Goal: Transaction & Acquisition: Purchase product/service

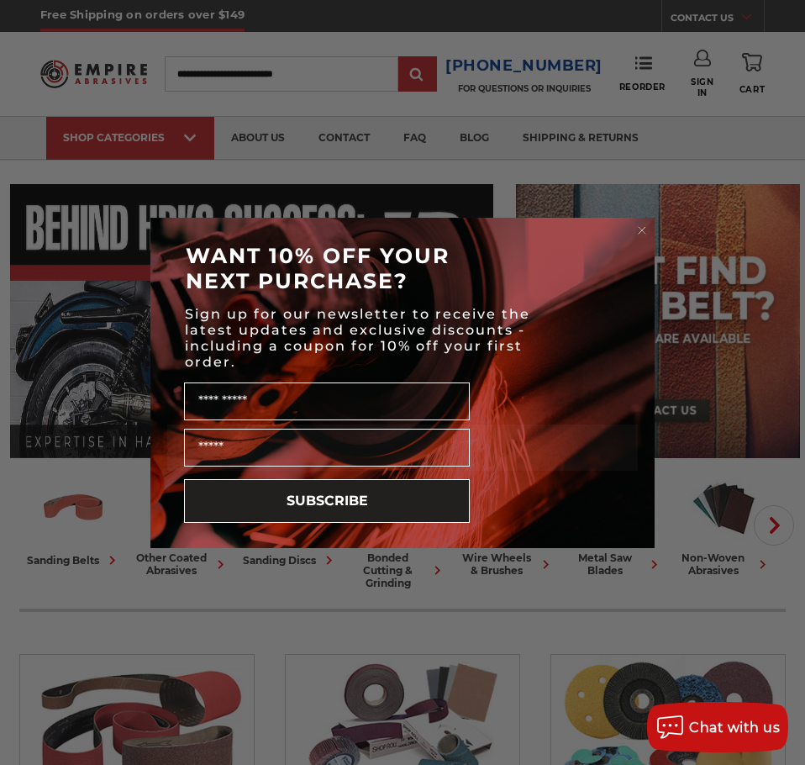
click at [640, 229] on circle "Close dialog" at bounding box center [642, 230] width 16 height 16
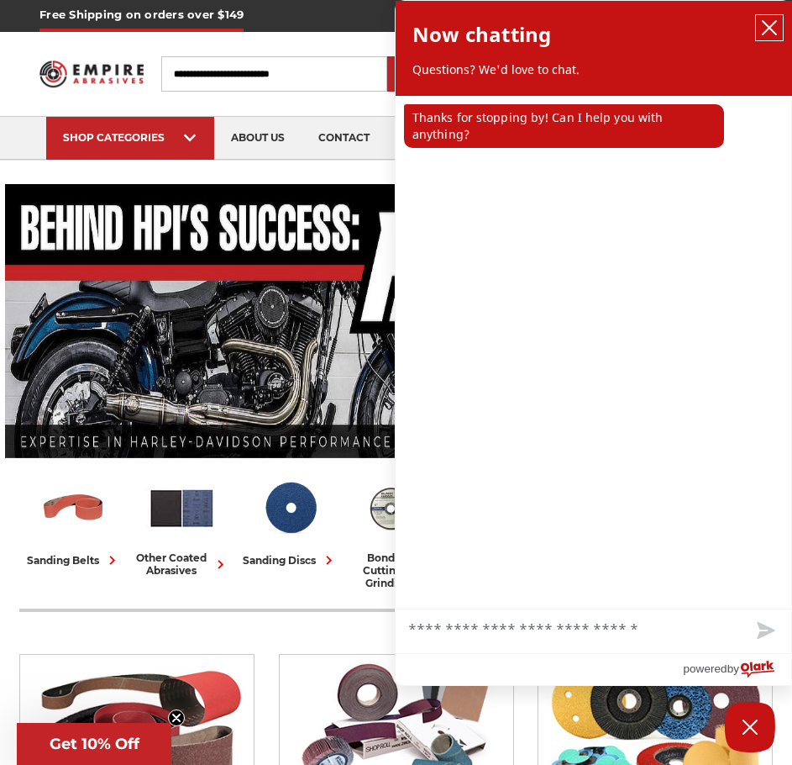
click at [765, 29] on icon "close chatbox" at bounding box center [769, 27] width 17 height 17
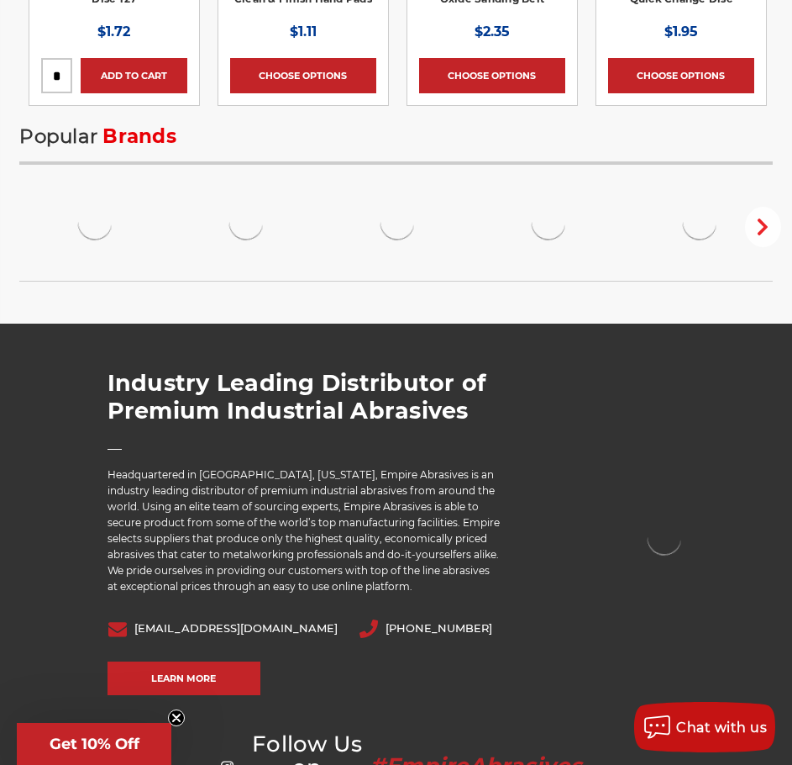
scroll to position [3119, 0]
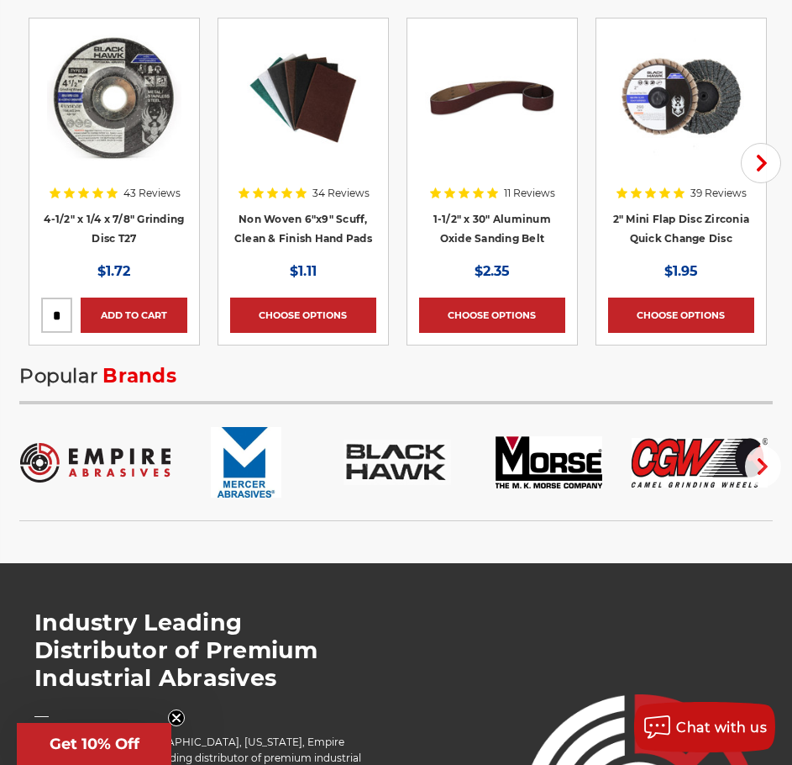
click at [769, 465] on icon "button" at bounding box center [763, 466] width 17 height 17
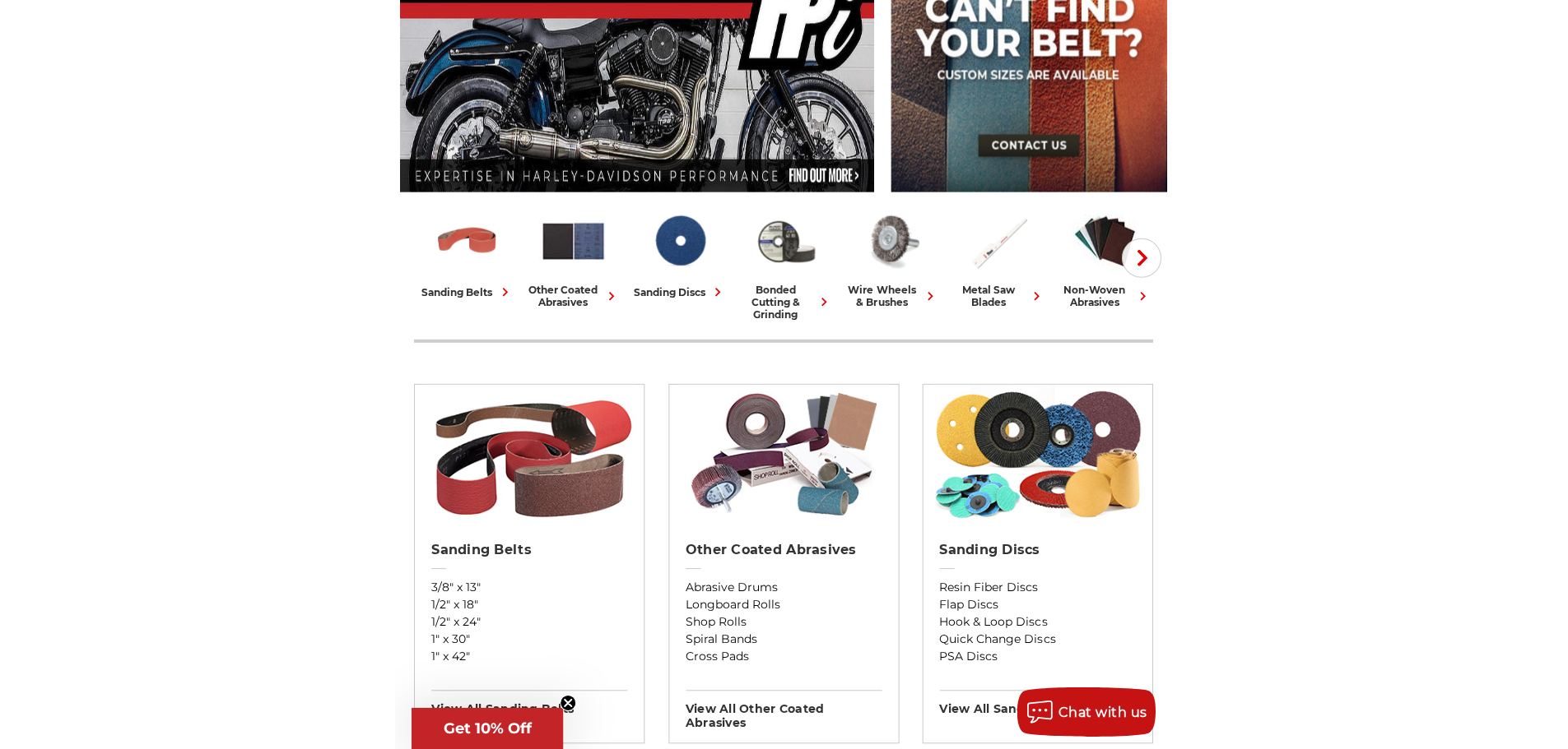
scroll to position [0, 0]
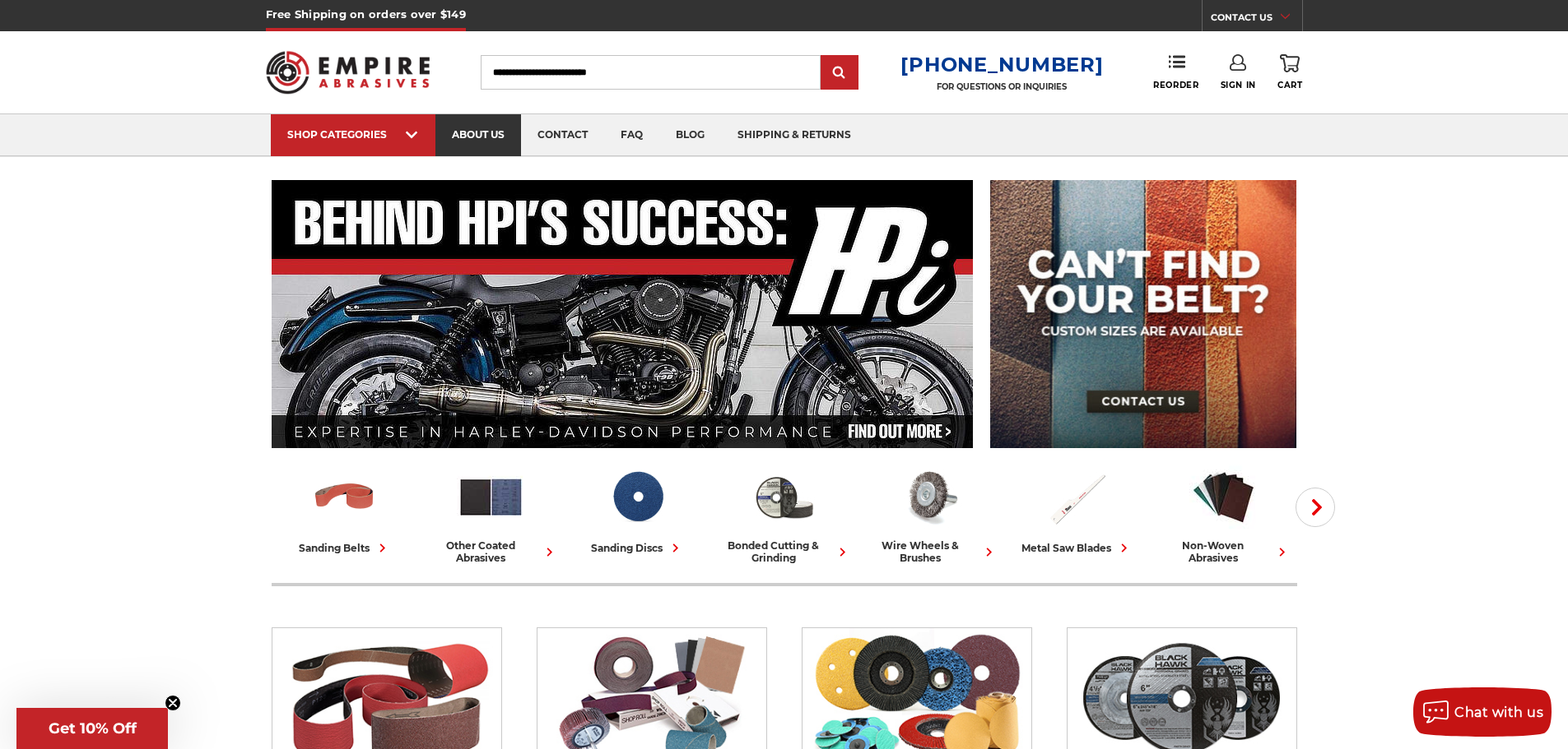
click at [473, 135] on link "about us" at bounding box center [478, 135] width 85 height 42
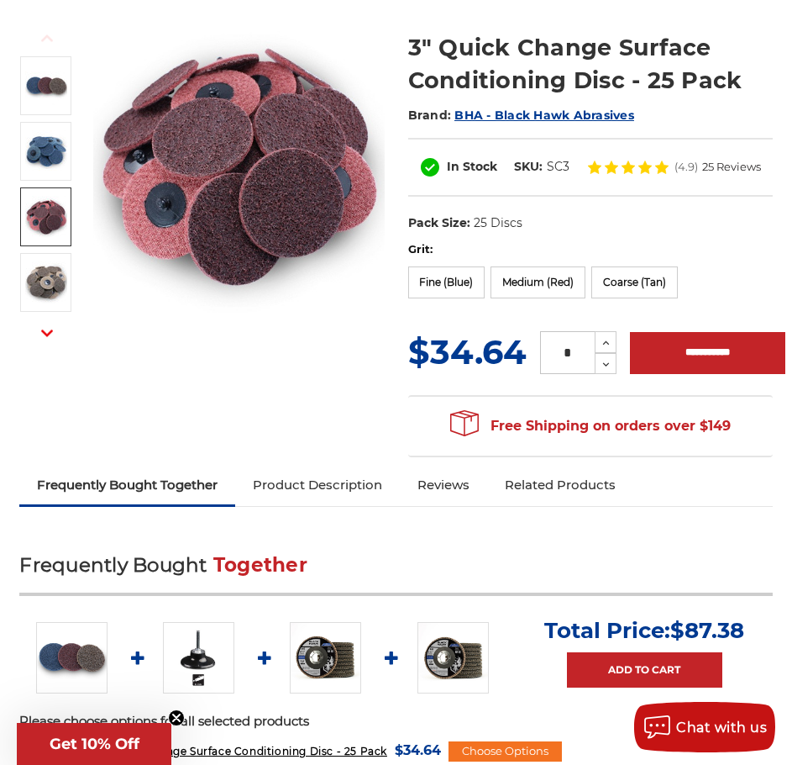
scroll to position [168, 0]
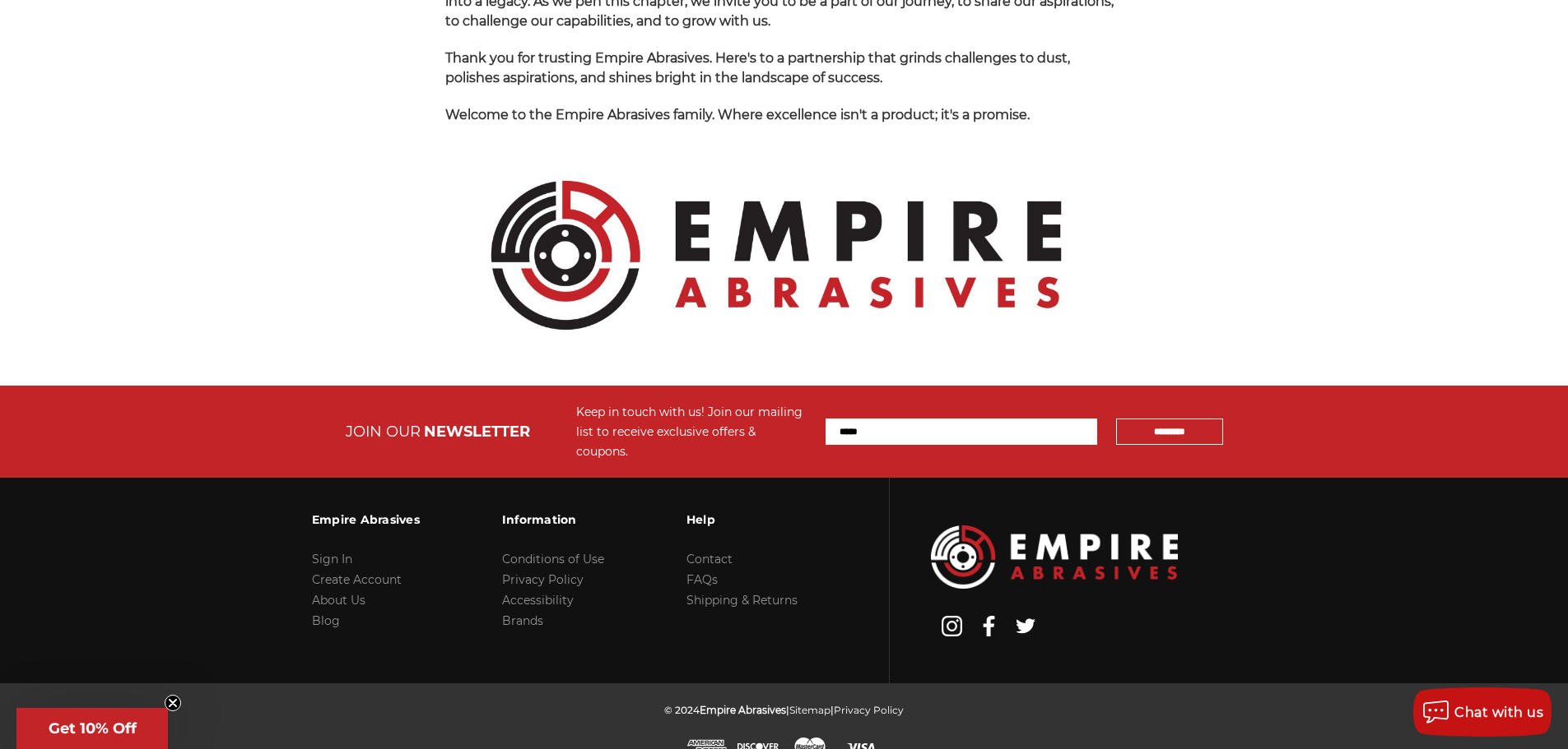
scroll to position [1740, 0]
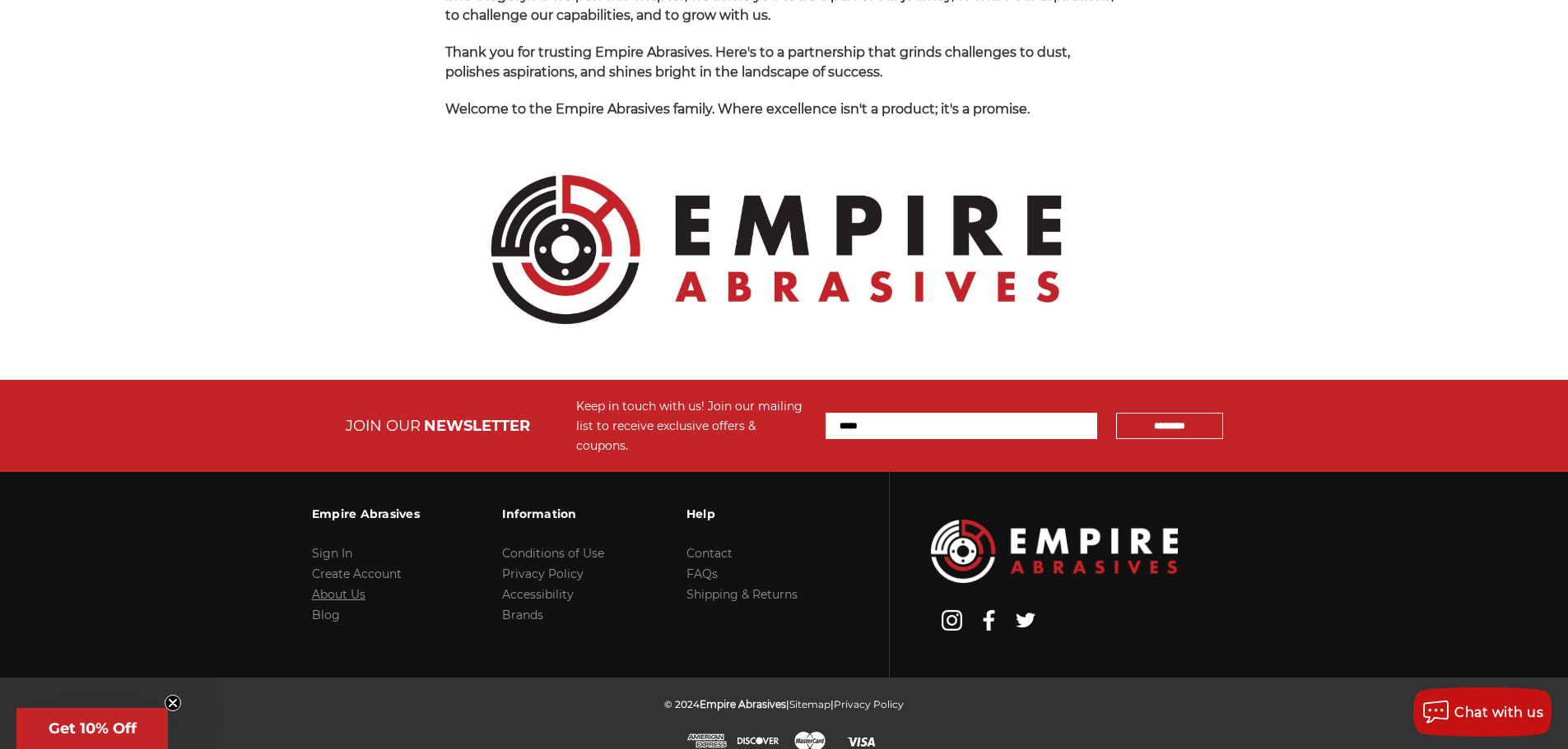
click at [347, 587] on link "About Us" at bounding box center [338, 594] width 54 height 15
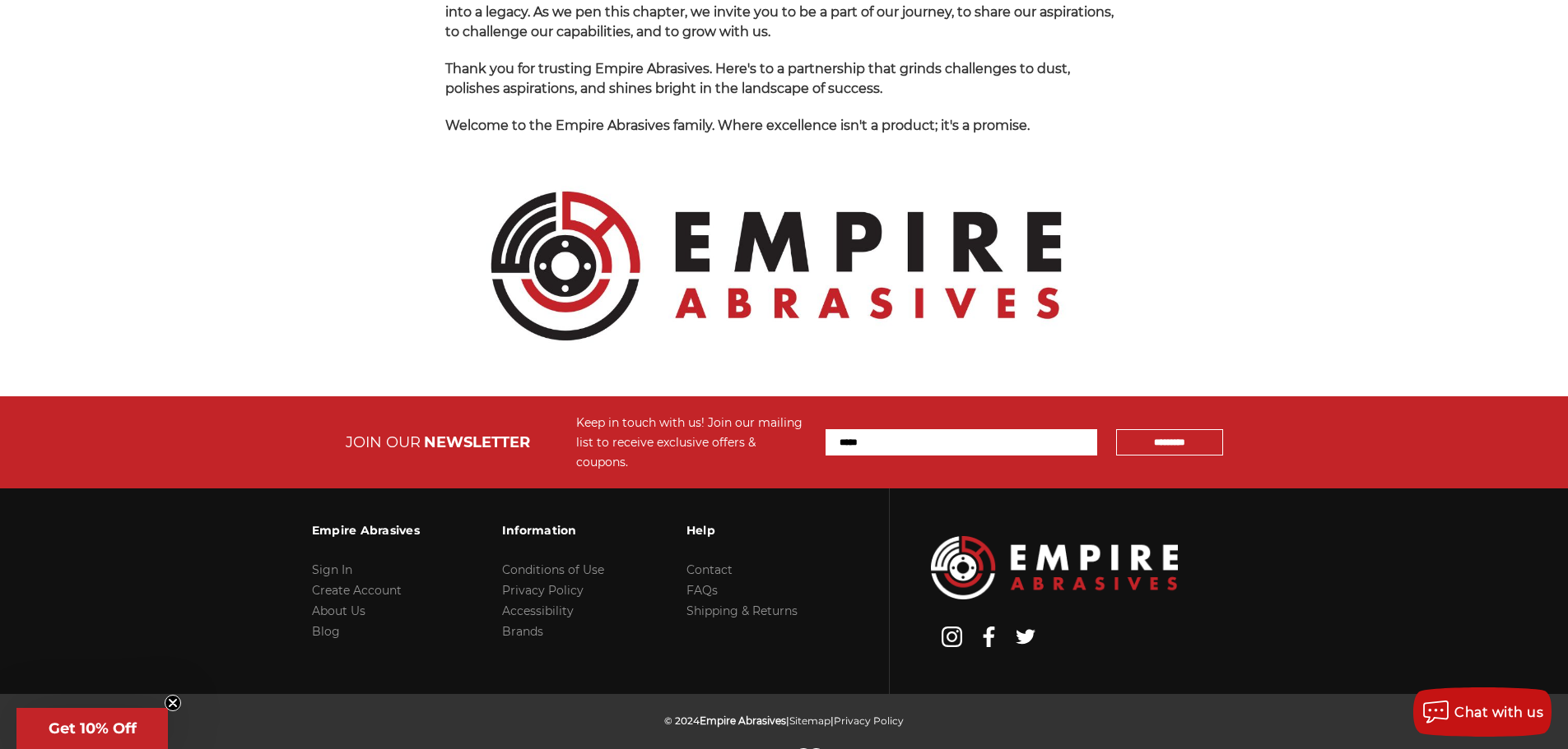
scroll to position [1740, 0]
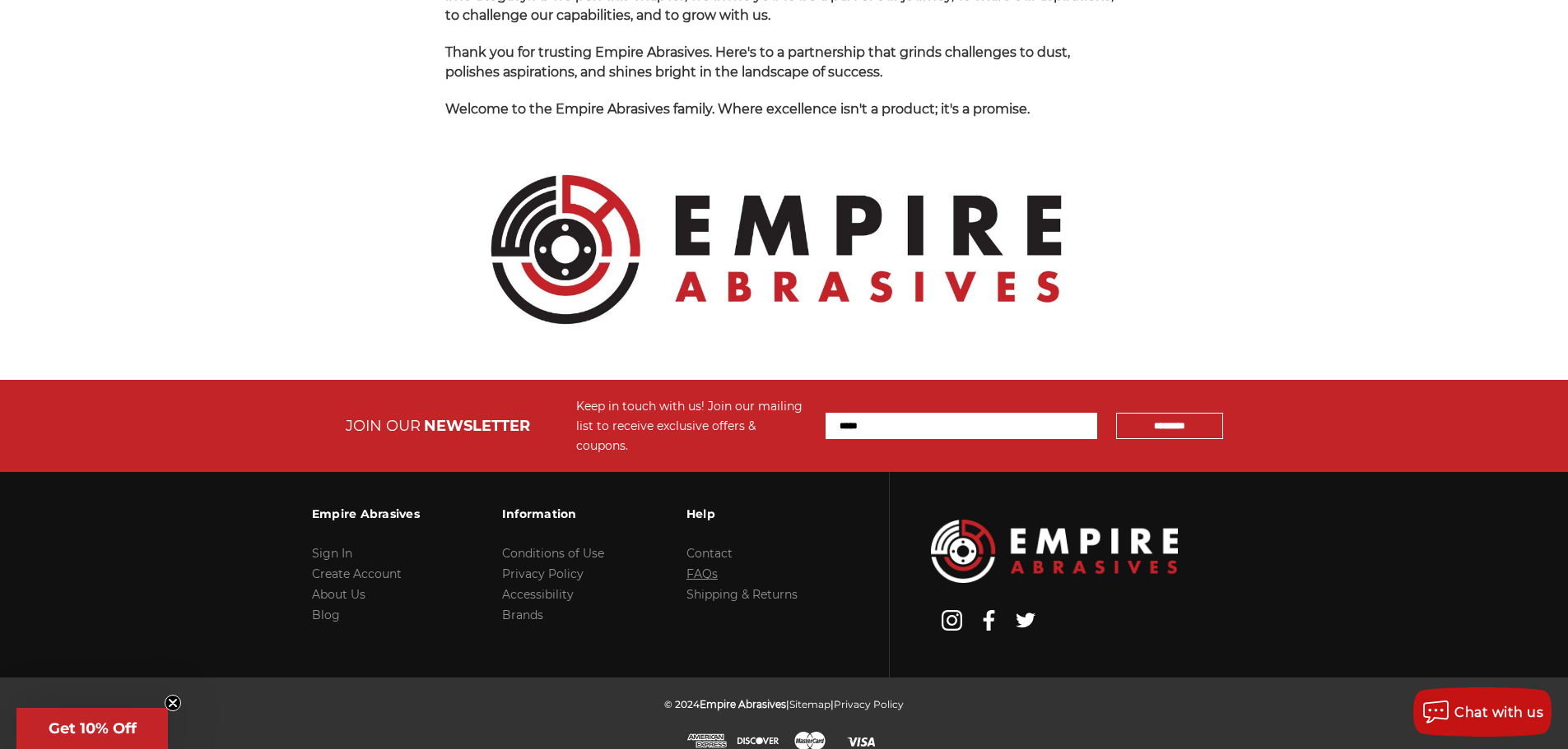
click at [708, 567] on link "FAQs" at bounding box center [702, 574] width 31 height 15
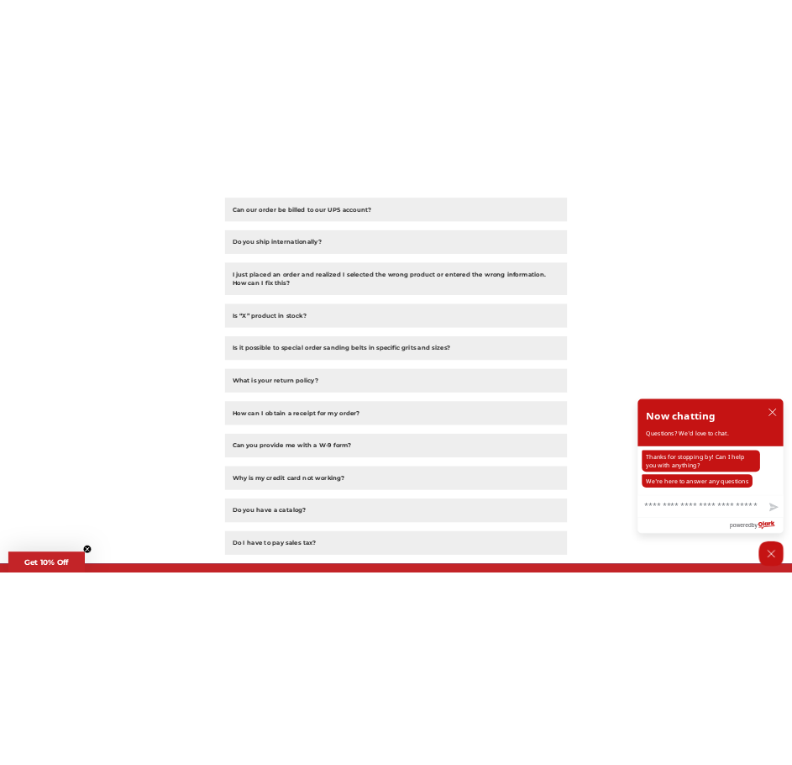
scroll to position [924, 0]
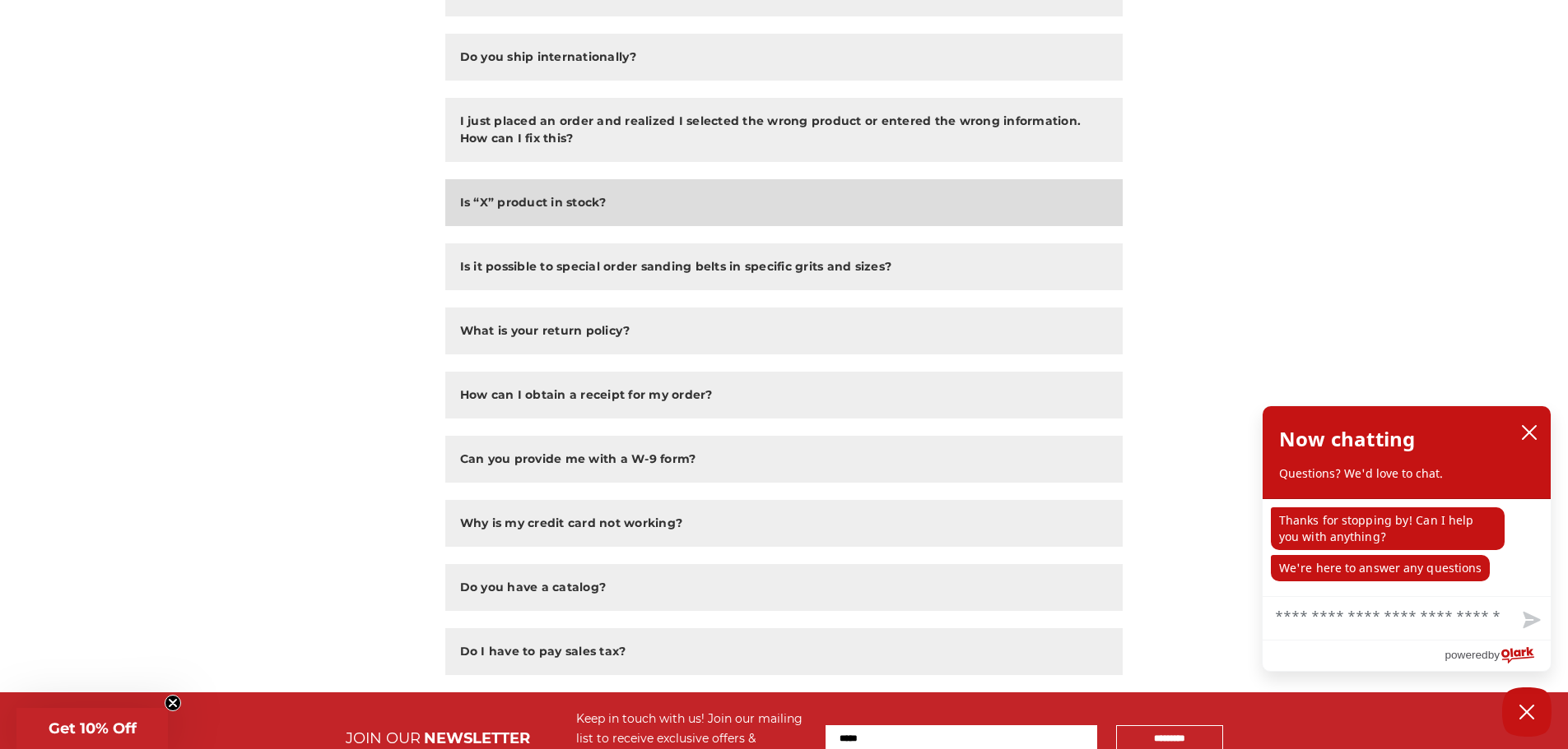
click at [585, 201] on h2 "Is “X” product in stock?" at bounding box center [534, 203] width 147 height 18
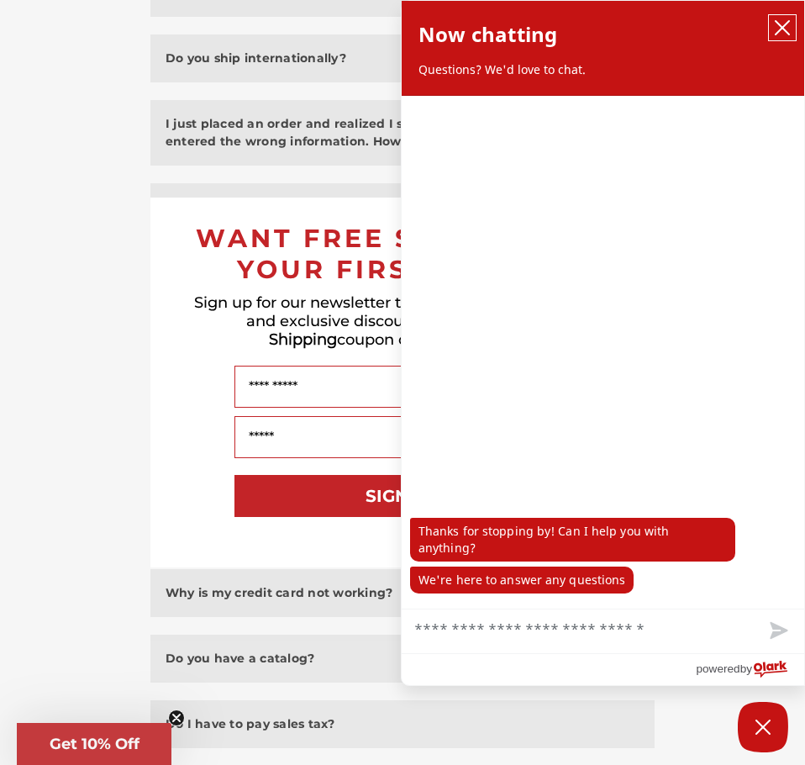
click at [782, 25] on icon "close chatbox" at bounding box center [782, 27] width 17 height 17
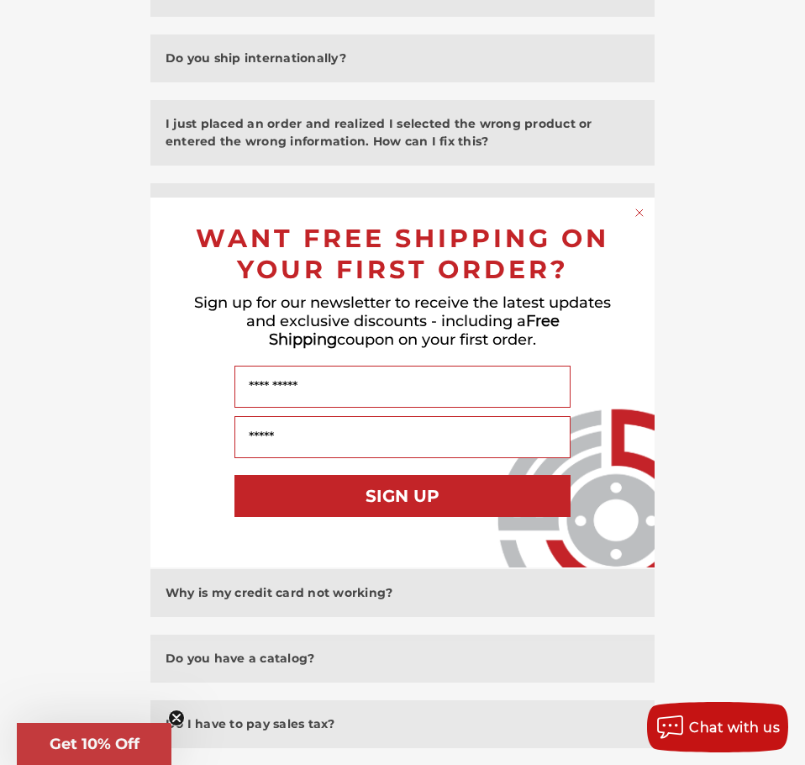
click at [742, 159] on div "Close dialog WANT FREE SHIPPING ON YOUR FIRST ORDER? Sign up for our newsletter…" at bounding box center [402, 382] width 805 height 765
click at [643, 212] on circle "Close dialog" at bounding box center [640, 213] width 16 height 16
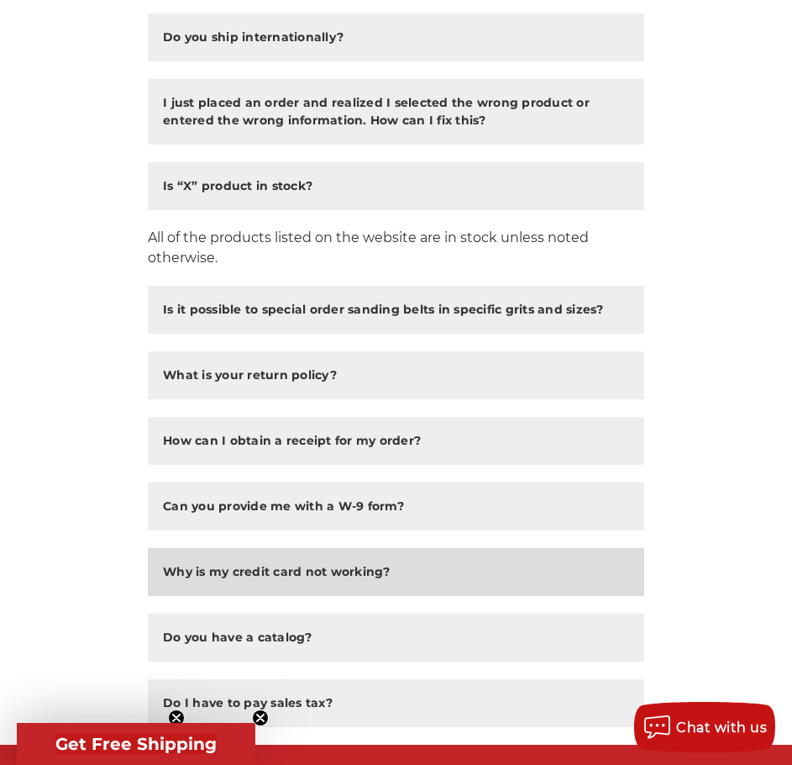
scroll to position [1323, 0]
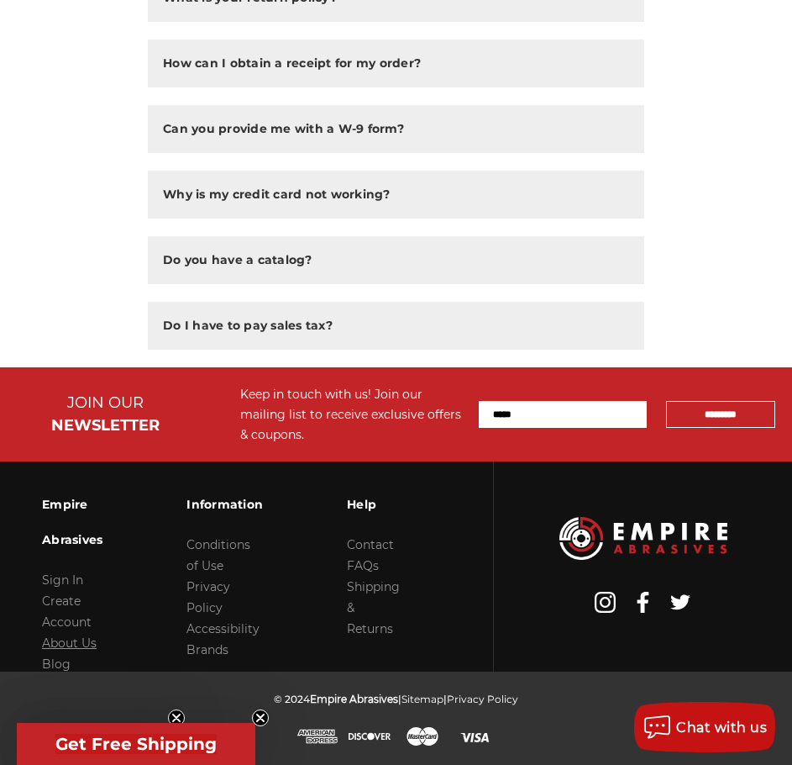
click at [63, 645] on link "About Us" at bounding box center [69, 642] width 55 height 15
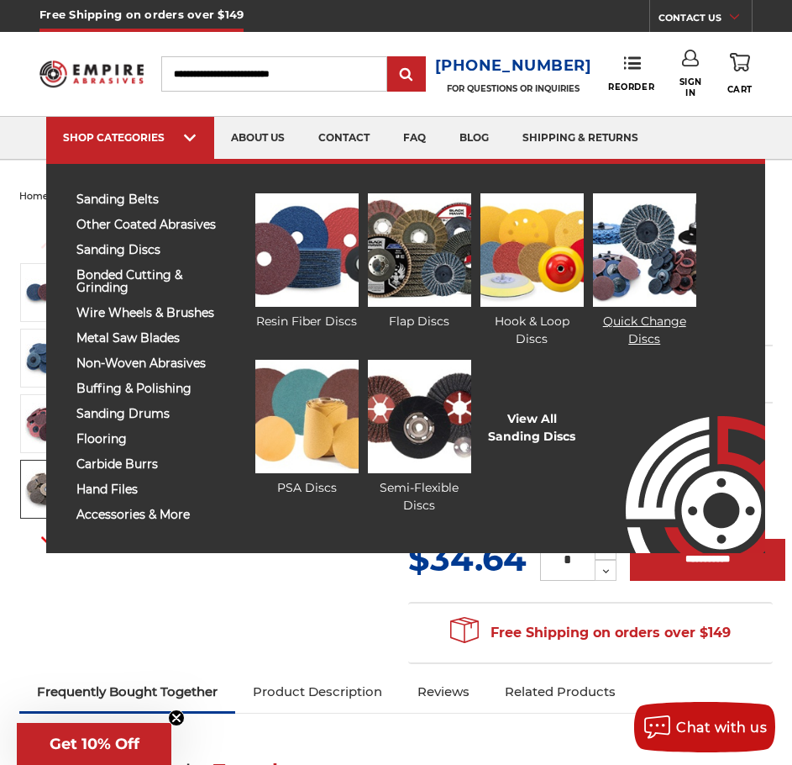
click at [646, 270] on img at bounding box center [644, 249] width 103 height 113
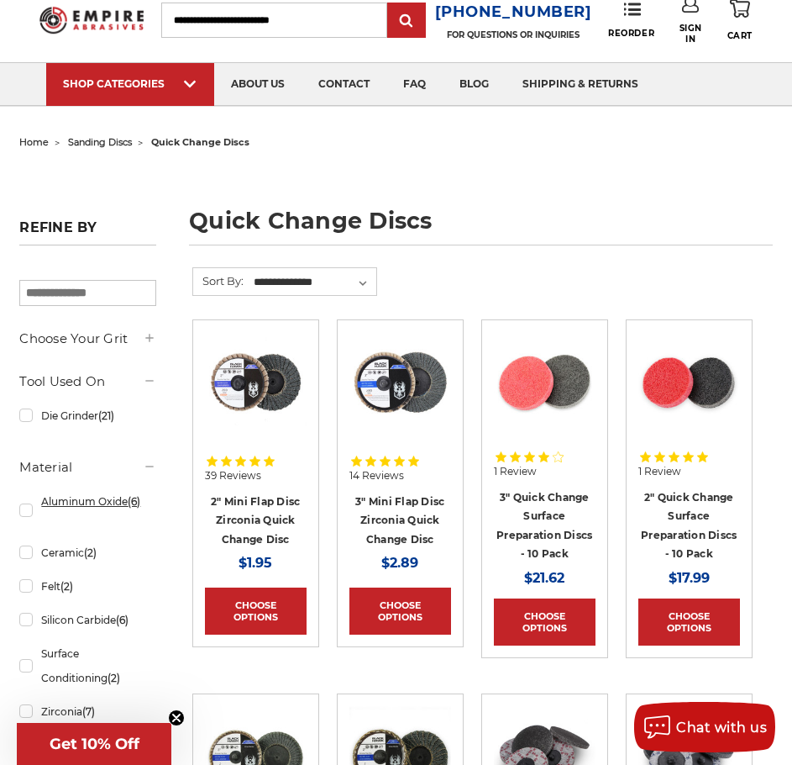
scroll to position [84, 0]
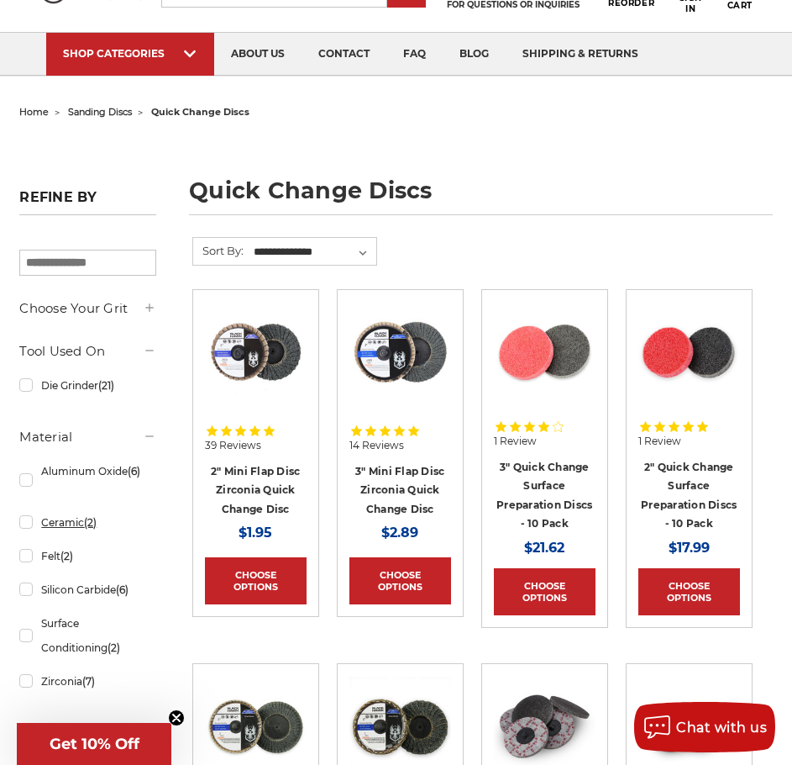
click at [30, 523] on link "Ceramic (2)" at bounding box center [87, 522] width 136 height 29
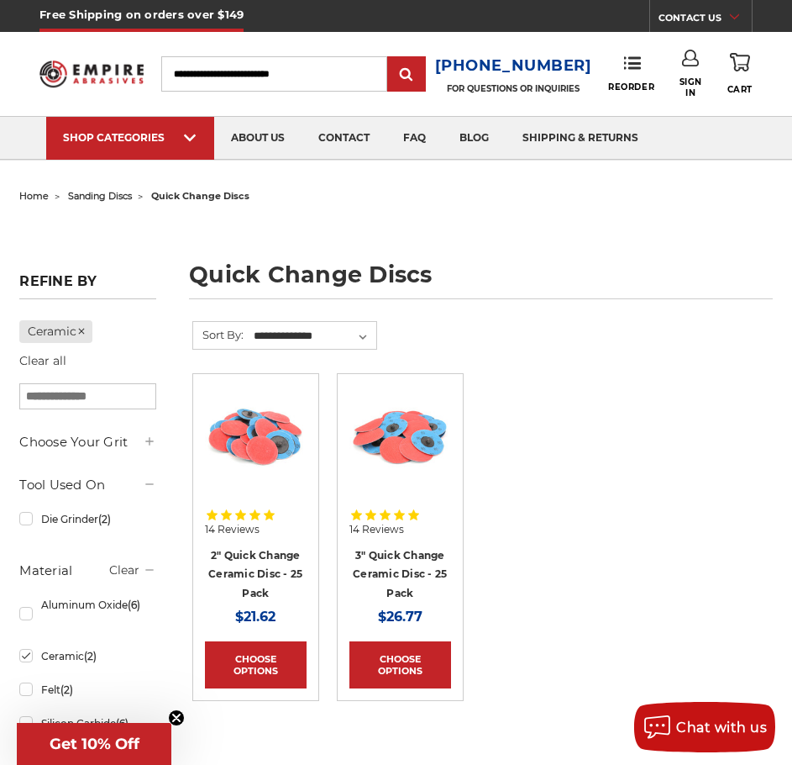
click at [398, 444] on img at bounding box center [401, 437] width 102 height 102
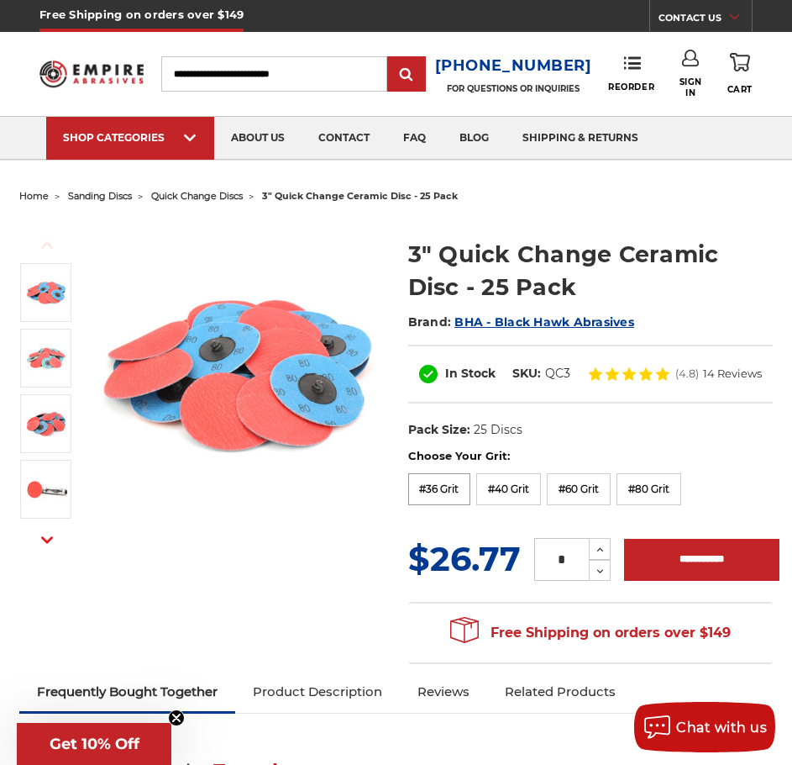
click at [448, 489] on label "#36 Grit" at bounding box center [439, 489] width 63 height 32
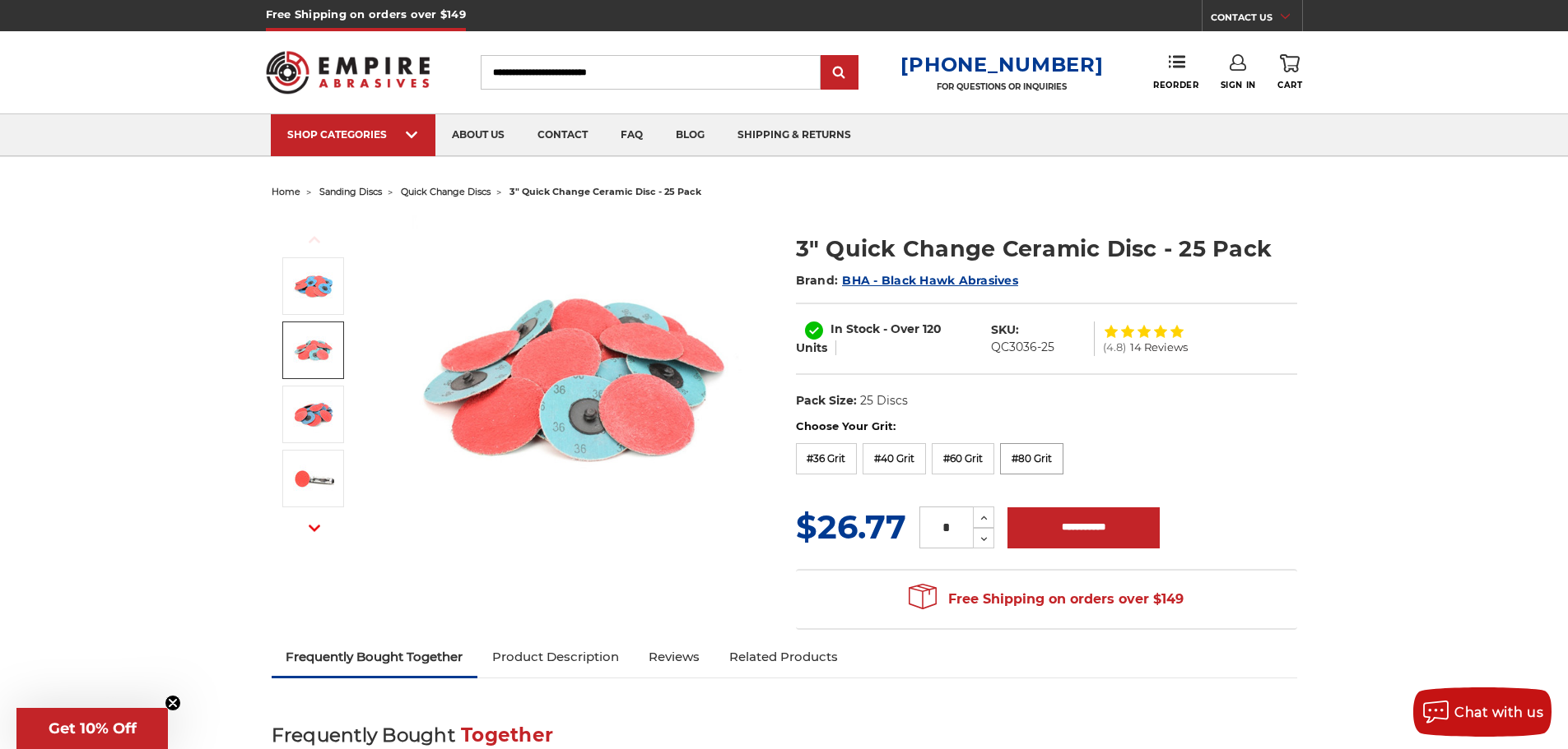
click at [776, 460] on label "#80 Grit" at bounding box center [1031, 459] width 64 height 31
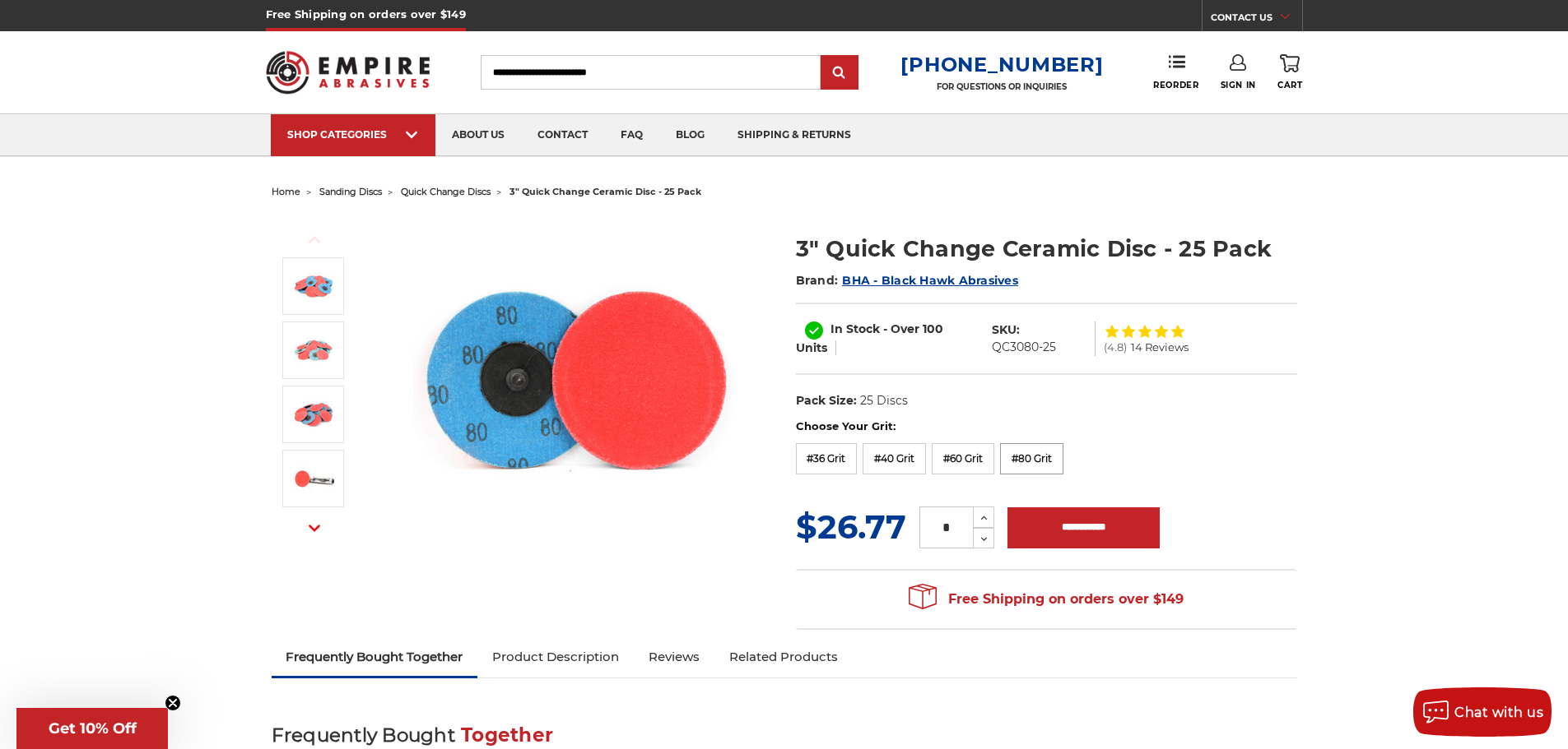
click at [776, 448] on label "#80 Grit" at bounding box center [1031, 459] width 64 height 31
click at [776, 455] on label "#40 Grit" at bounding box center [894, 459] width 64 height 31
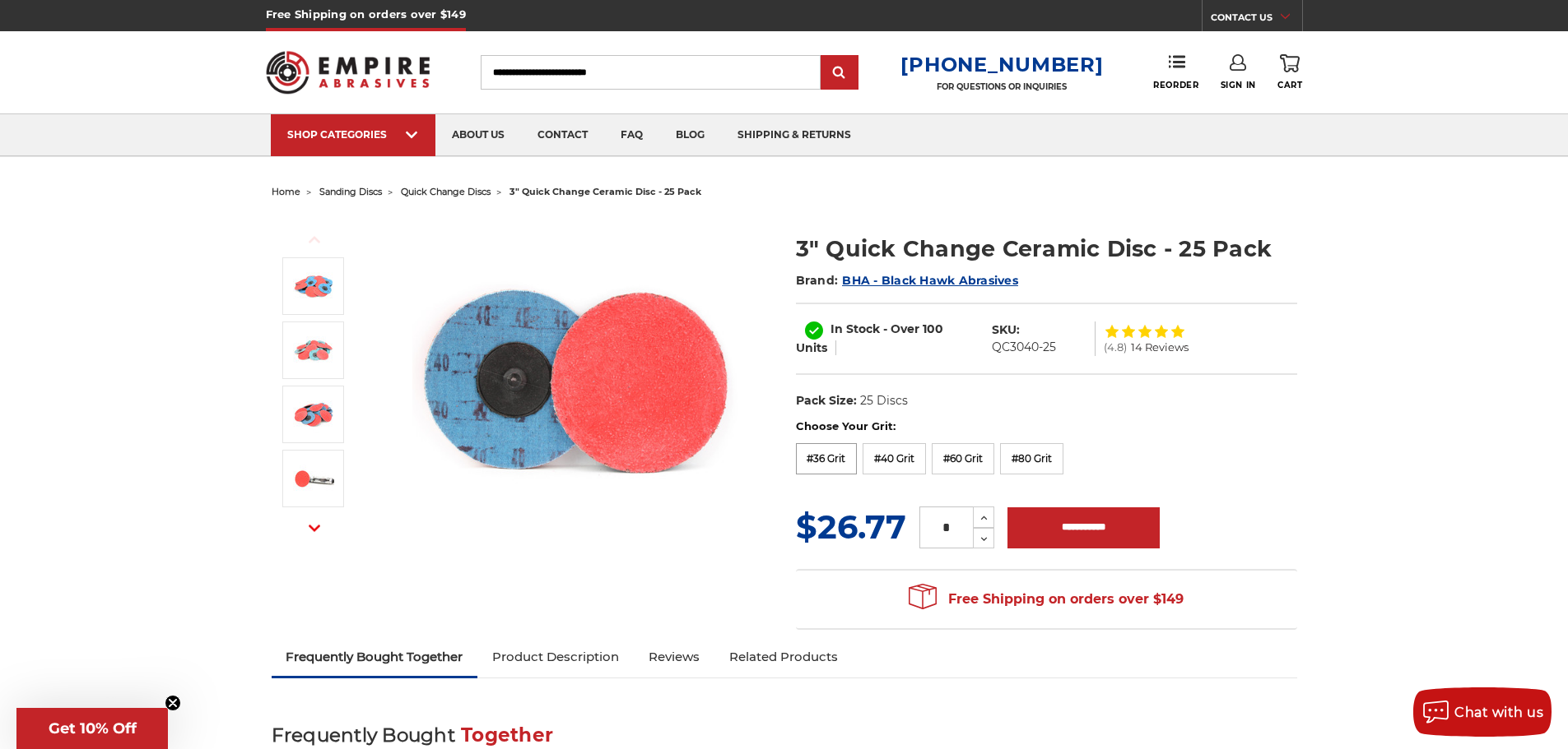
click at [776, 461] on label "#36 Grit" at bounding box center [827, 459] width 62 height 31
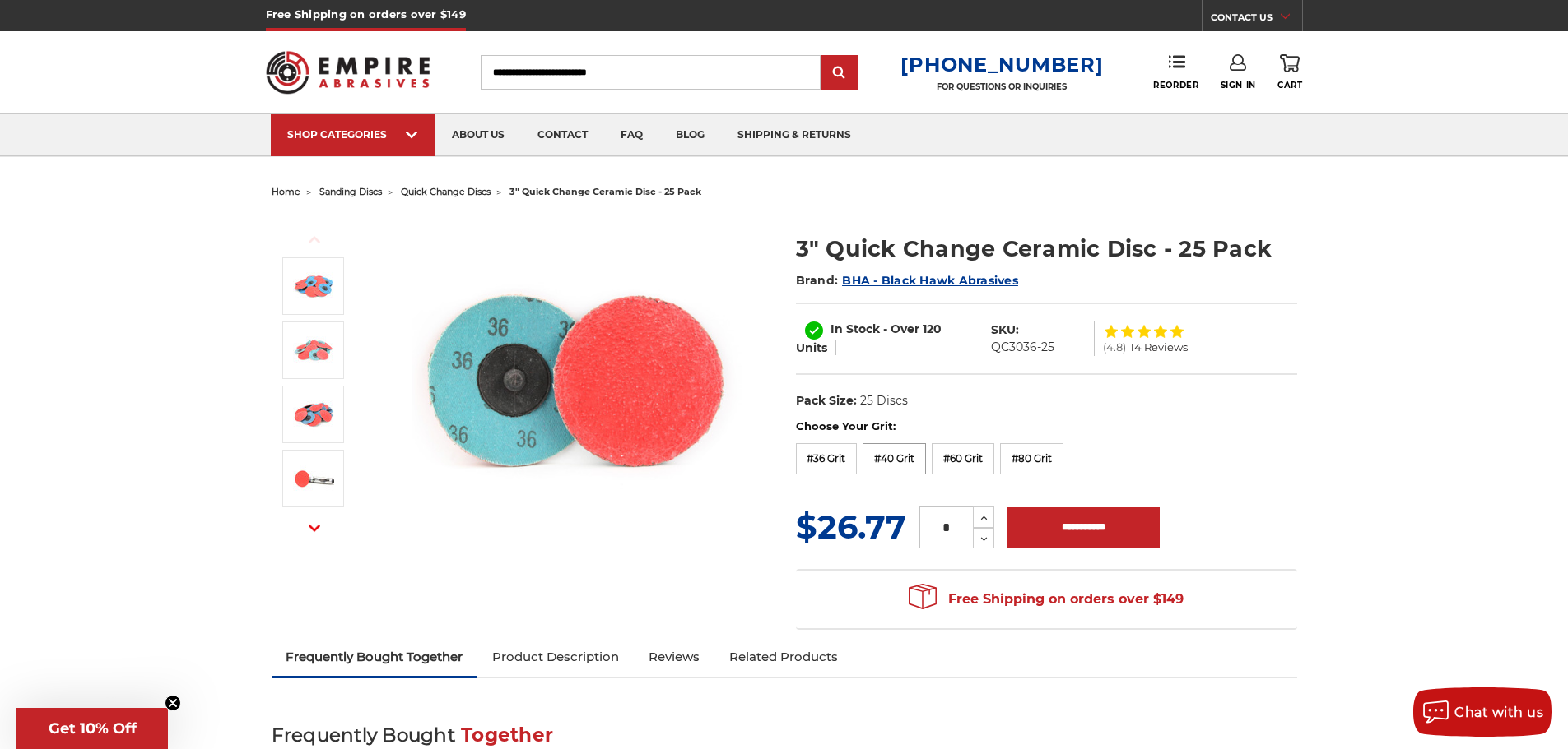
click at [776, 455] on label "#40 Grit" at bounding box center [894, 459] width 64 height 31
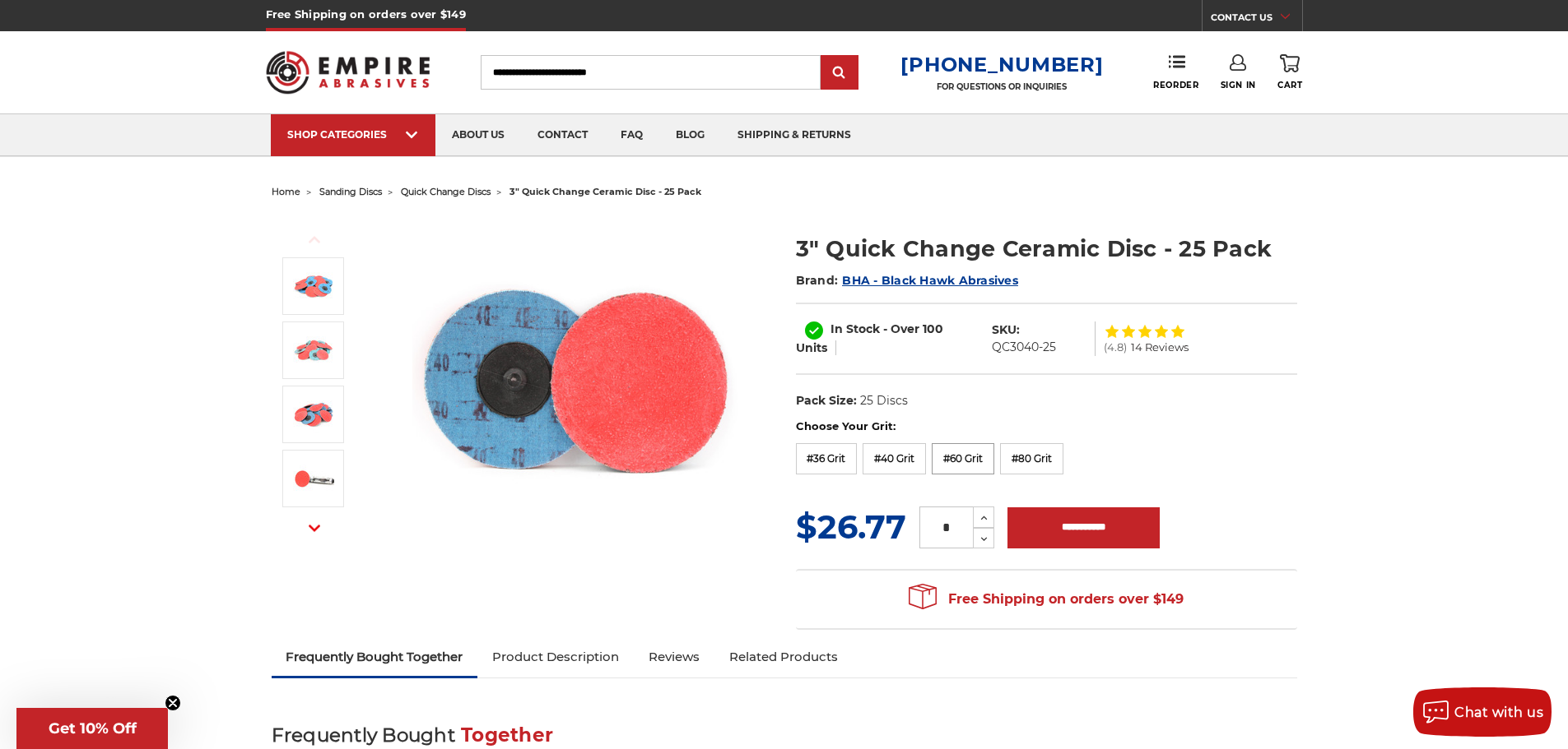
click at [776, 455] on label "#60 Grit" at bounding box center [963, 459] width 63 height 31
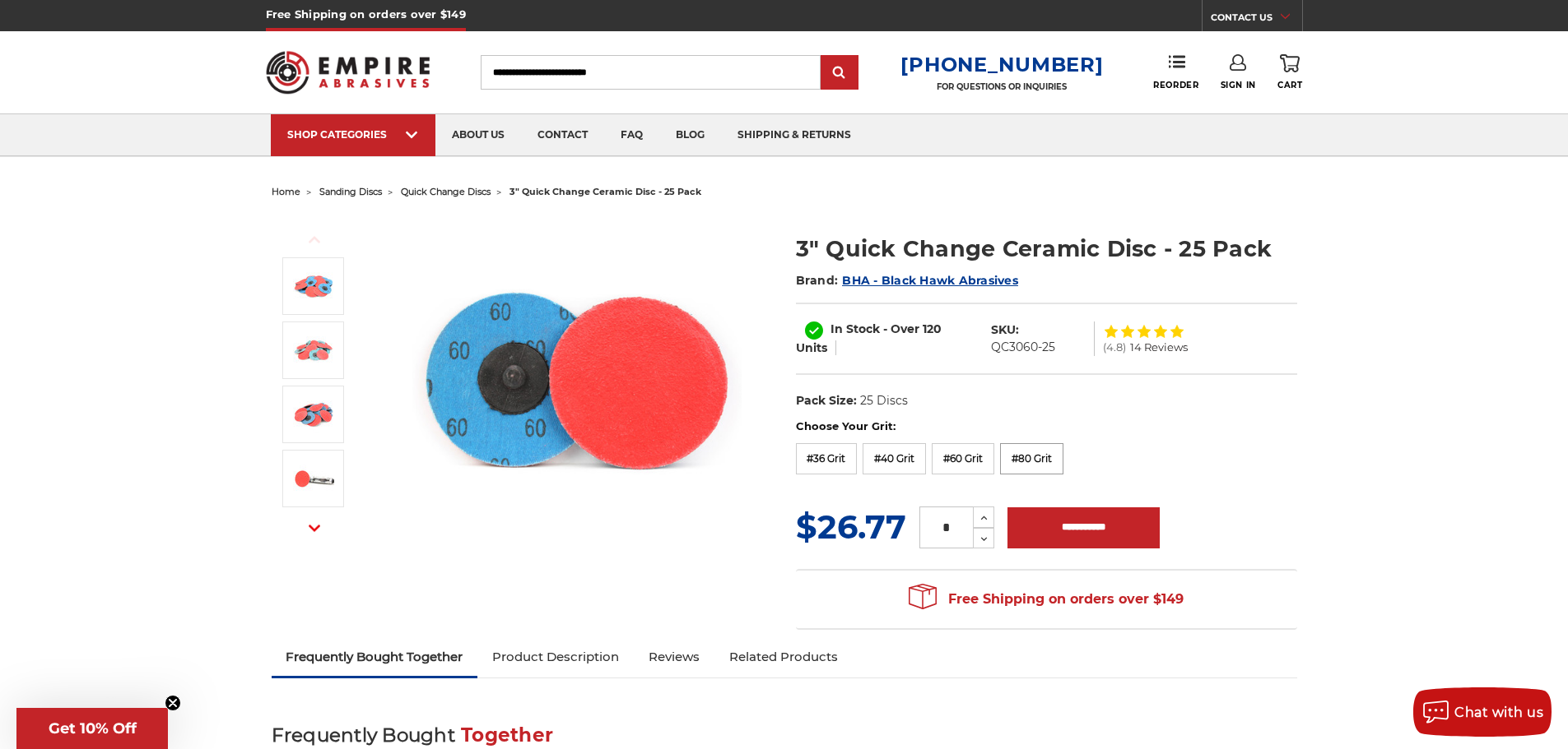
click at [776, 459] on label "#80 Grit" at bounding box center [1031, 459] width 64 height 31
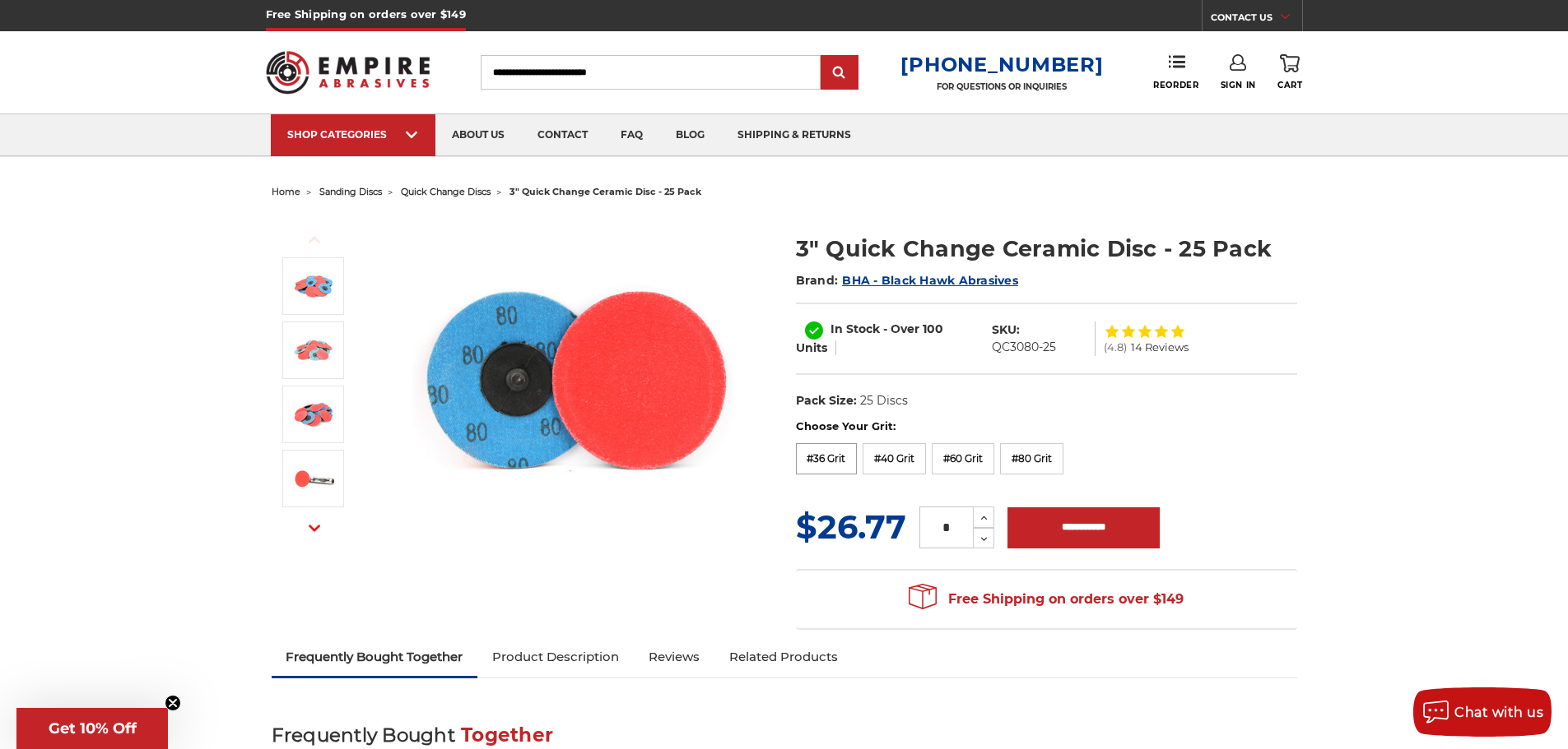
click at [776, 461] on label "#36 Grit" at bounding box center [827, 459] width 62 height 31
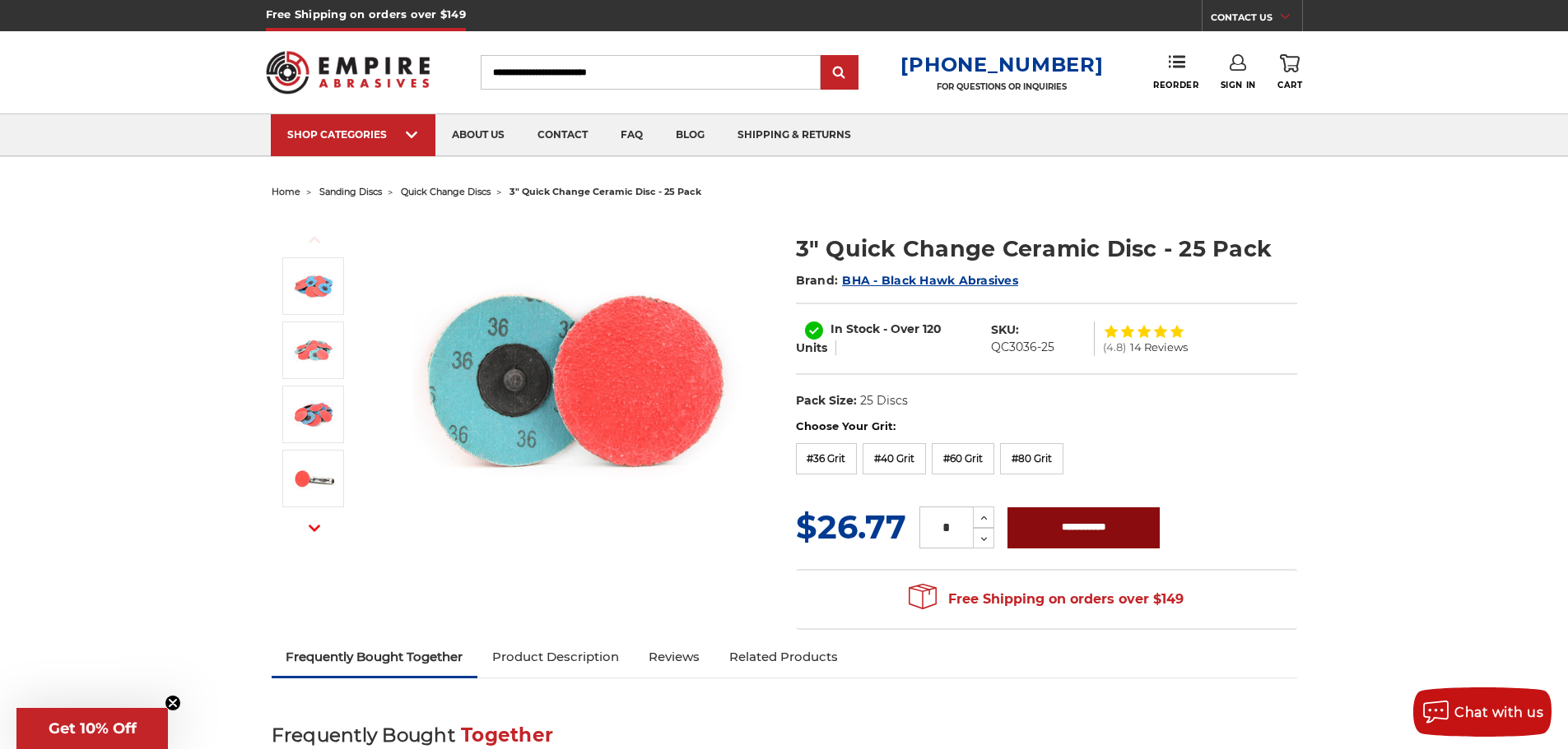
click at [776, 524] on input "**********" at bounding box center [1083, 528] width 152 height 41
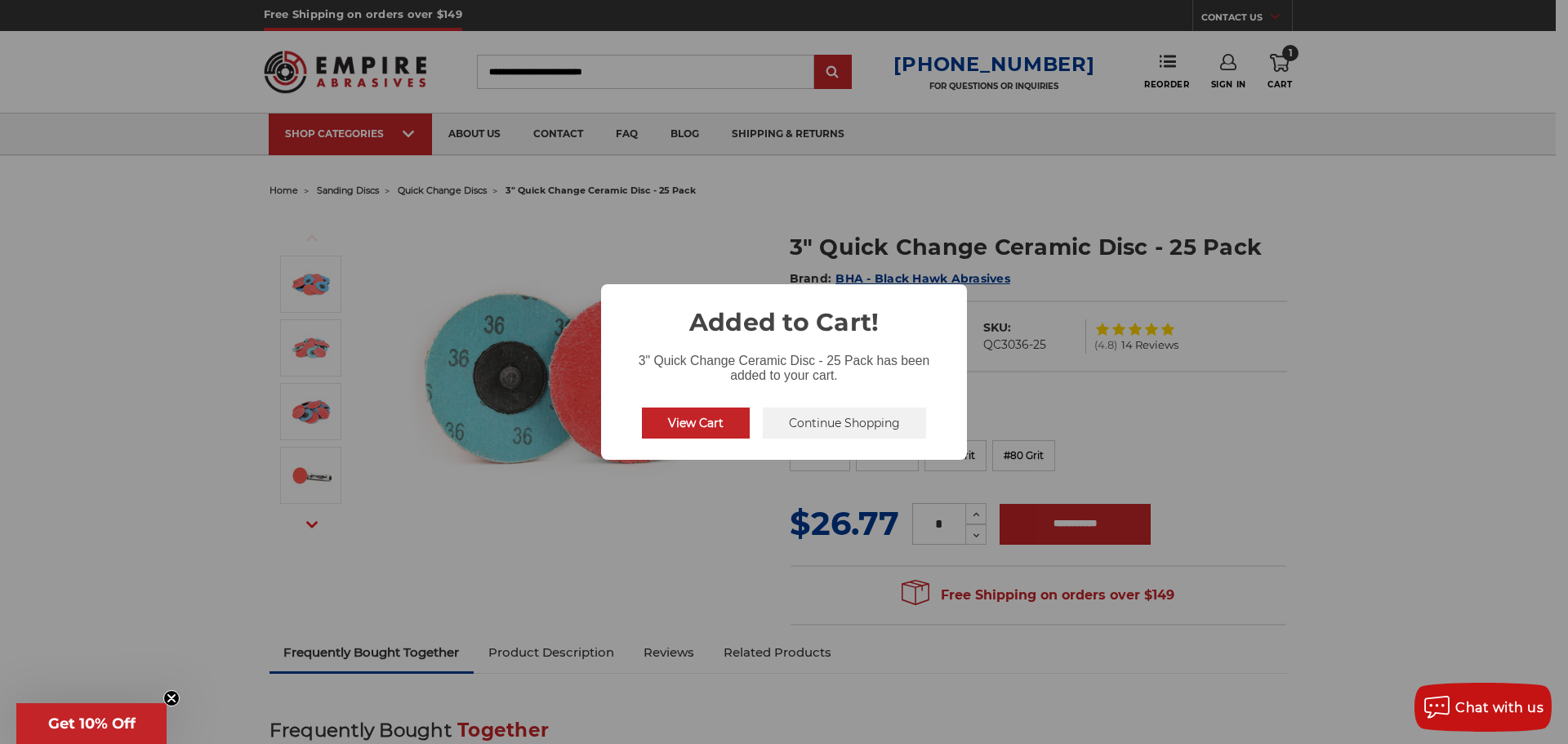
click at [770, 421] on button "Continue Shopping" at bounding box center [845, 423] width 163 height 31
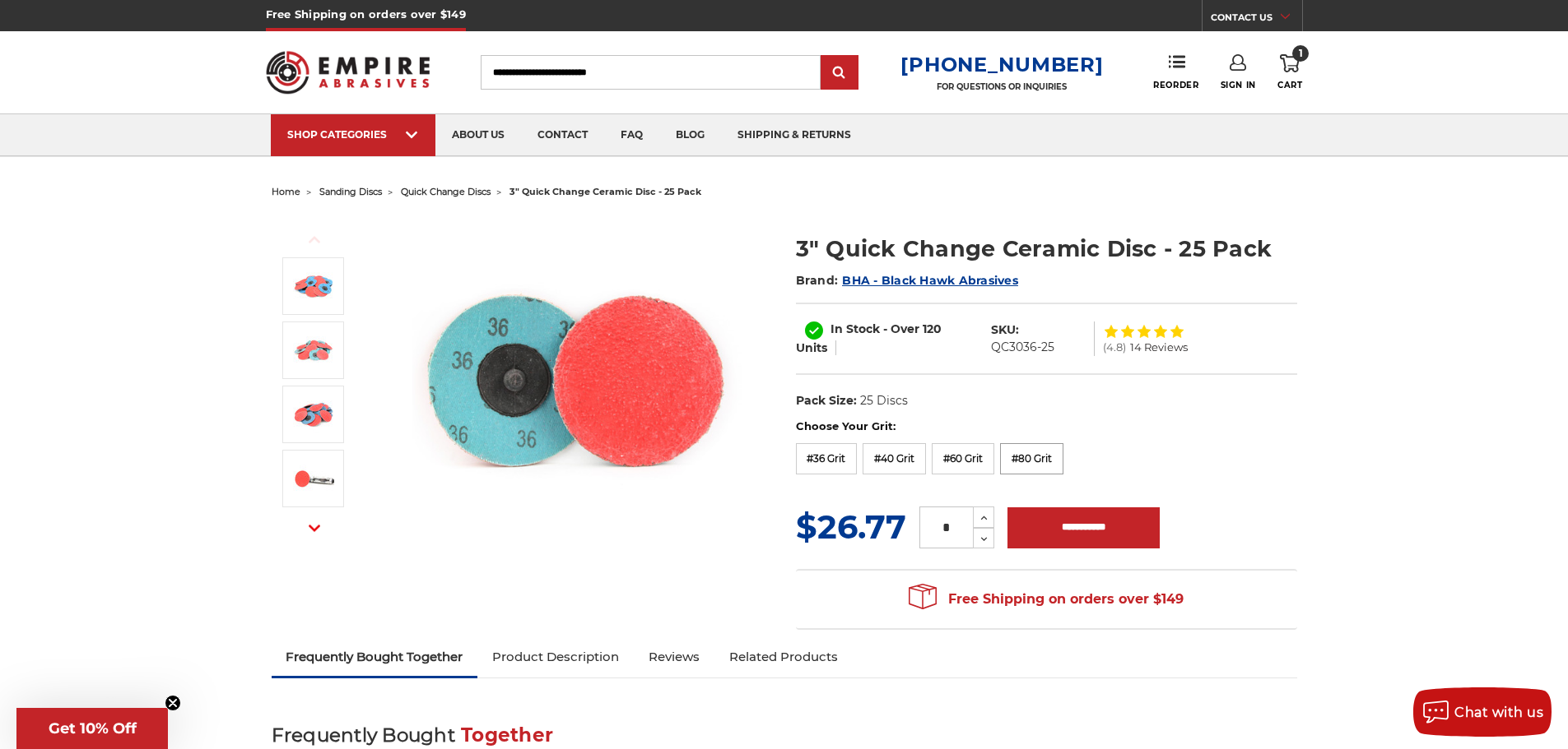
click at [776, 462] on label "#80 Grit" at bounding box center [1031, 459] width 64 height 31
click at [776, 520] on input "**********" at bounding box center [1083, 528] width 152 height 41
type input "**********"
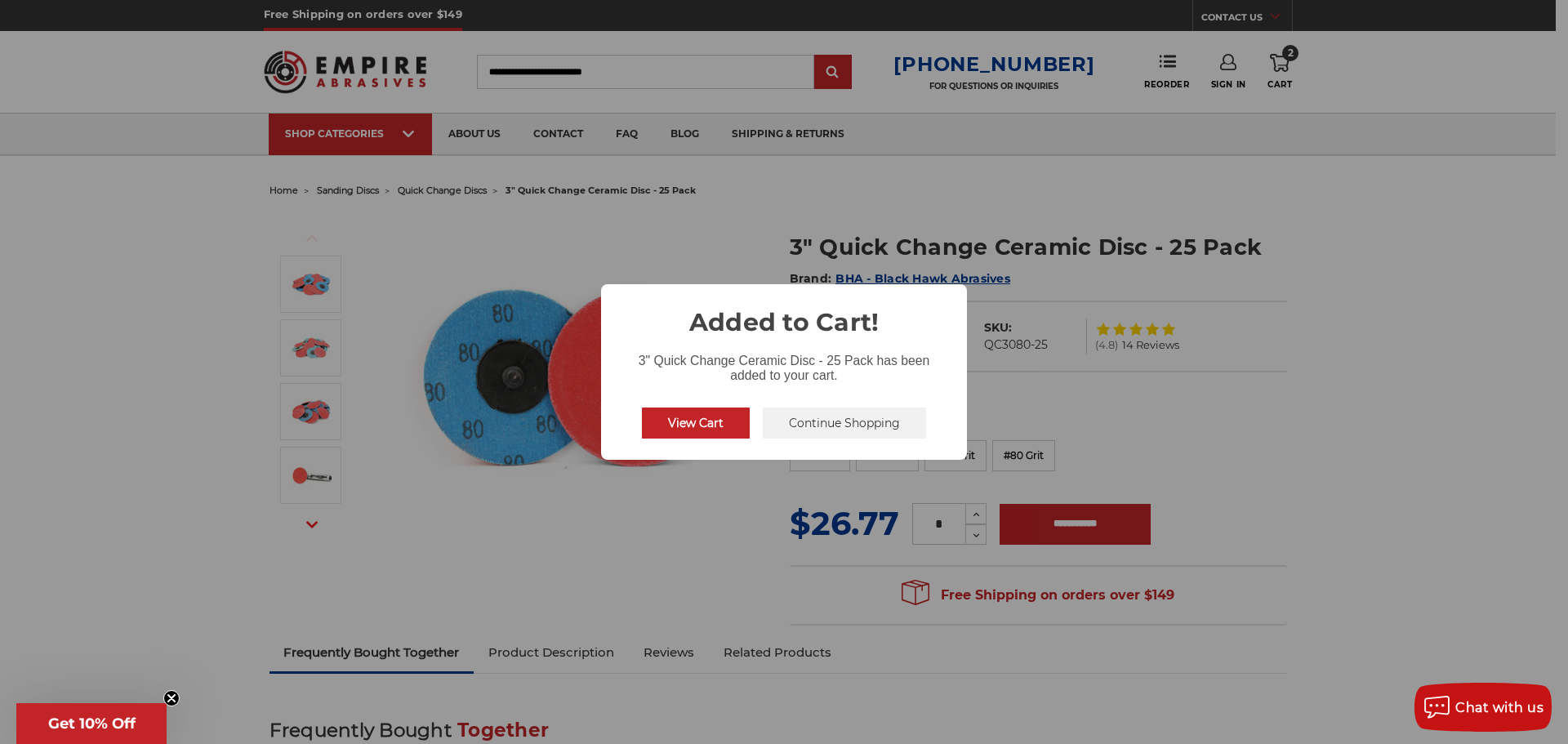
click at [770, 424] on button "Continue Shopping" at bounding box center [845, 423] width 163 height 31
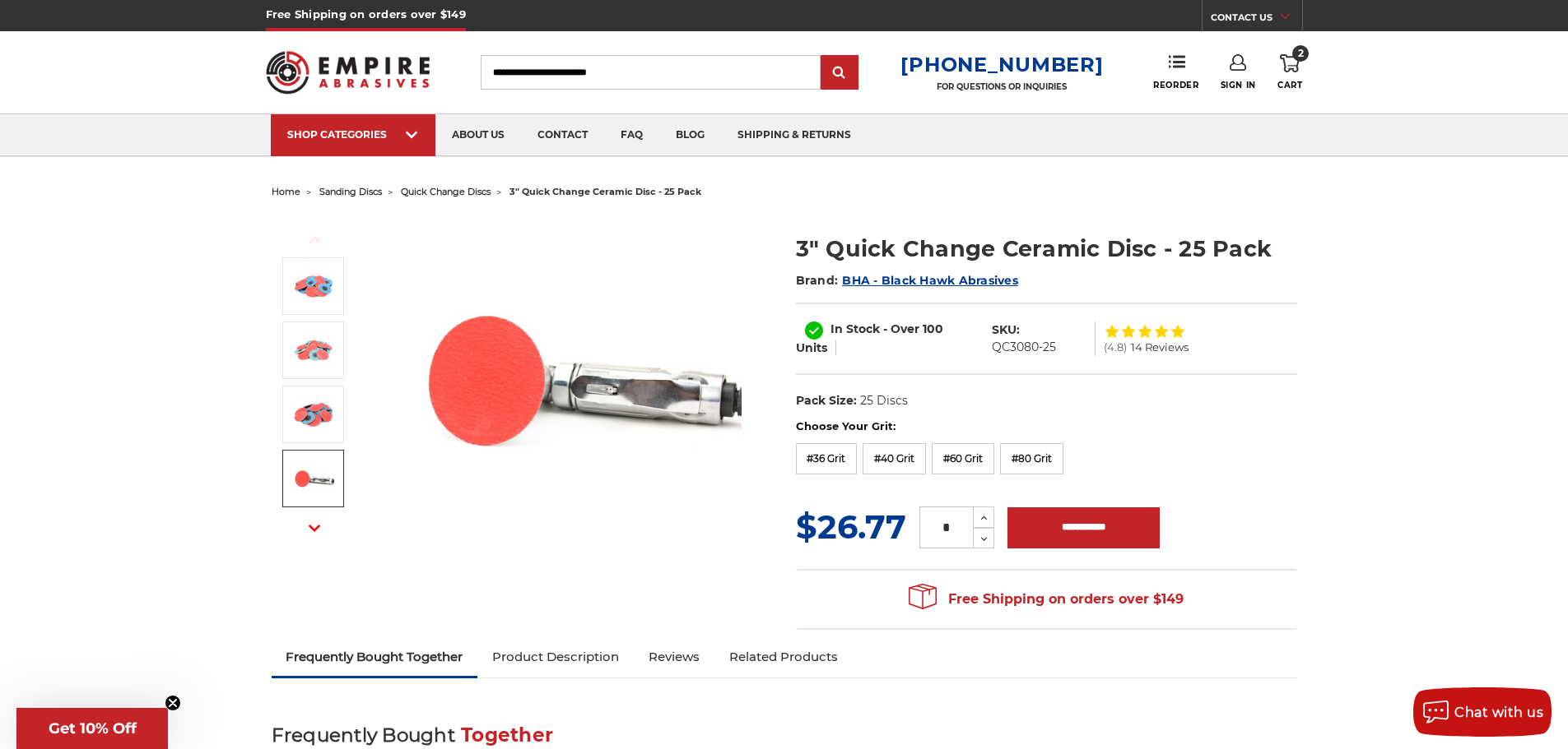
click at [449, 190] on span "quick change discs" at bounding box center [446, 192] width 90 height 12
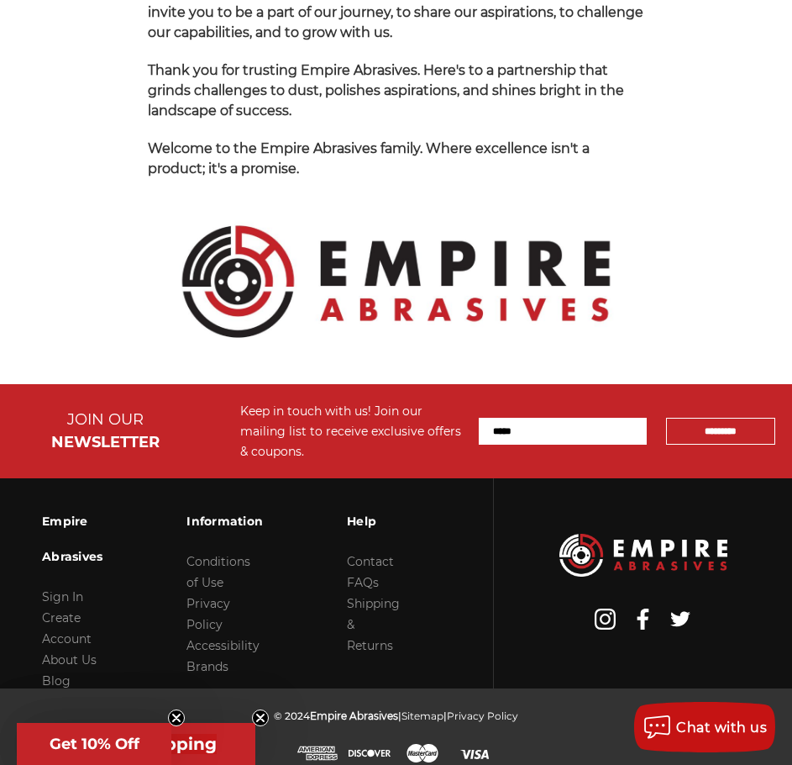
scroll to position [2114, 0]
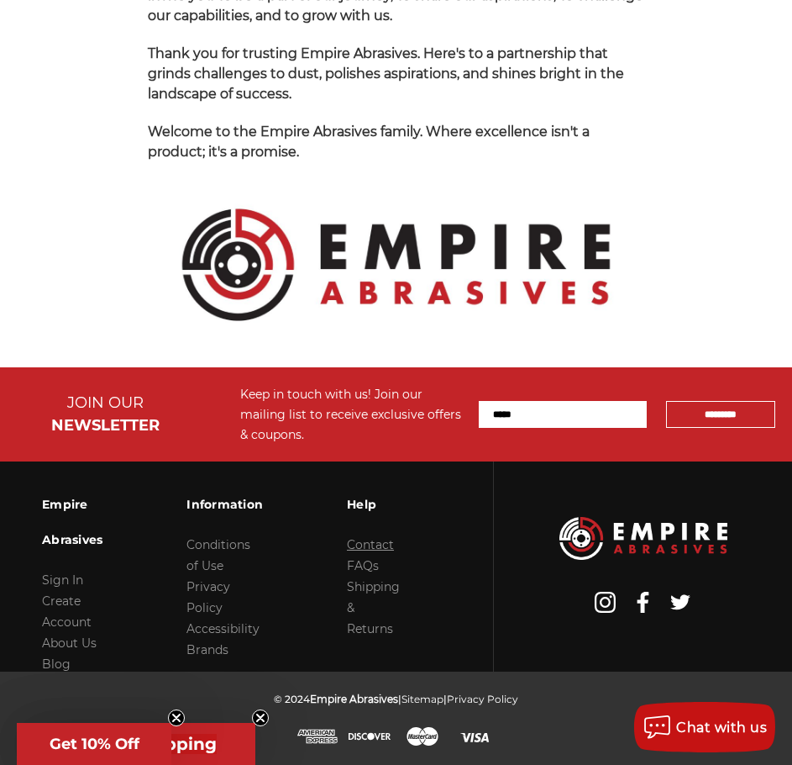
click at [378, 543] on link "Contact" at bounding box center [370, 544] width 47 height 15
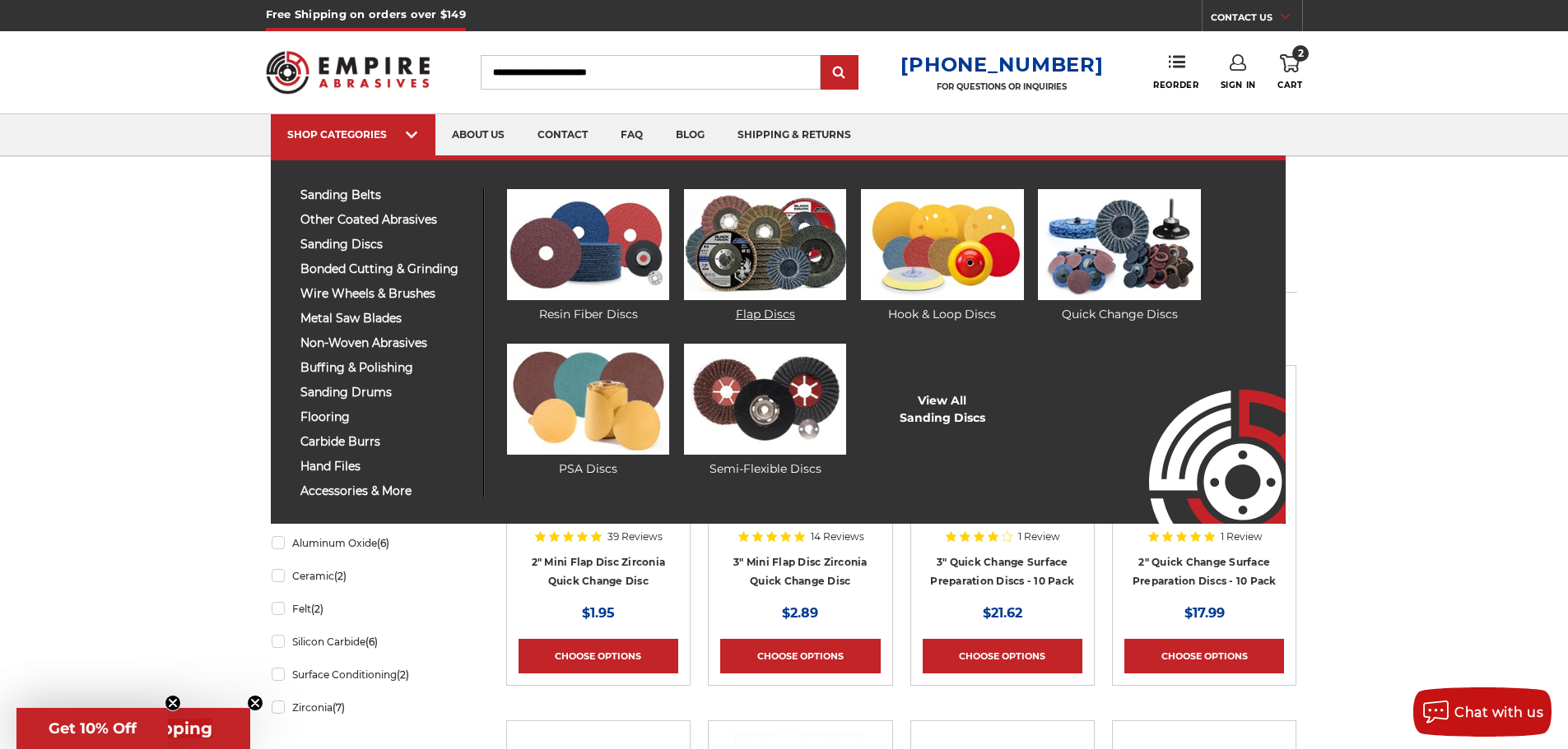
click at [802, 260] on img at bounding box center [765, 244] width 163 height 111
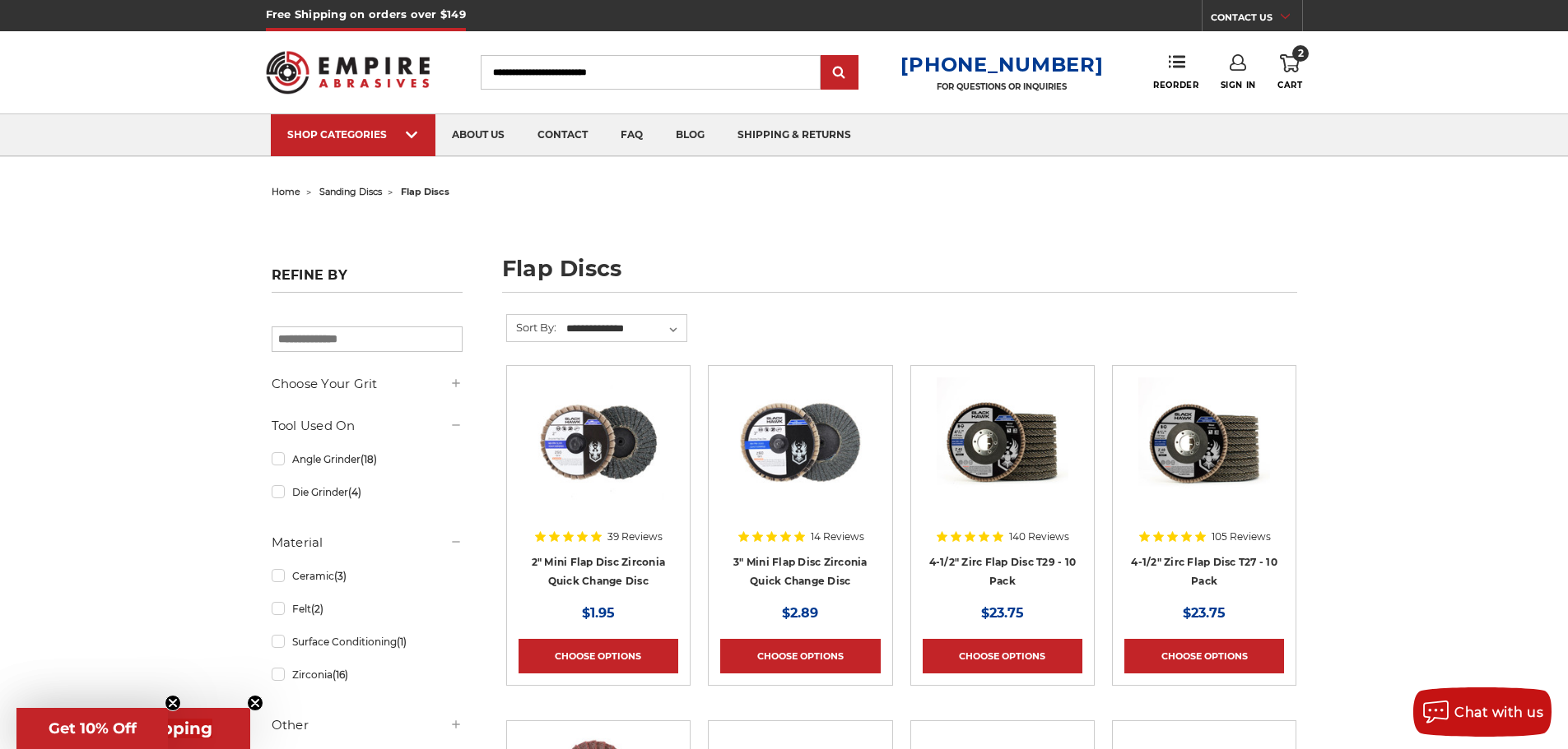
click at [364, 73] on img at bounding box center [348, 72] width 165 height 65
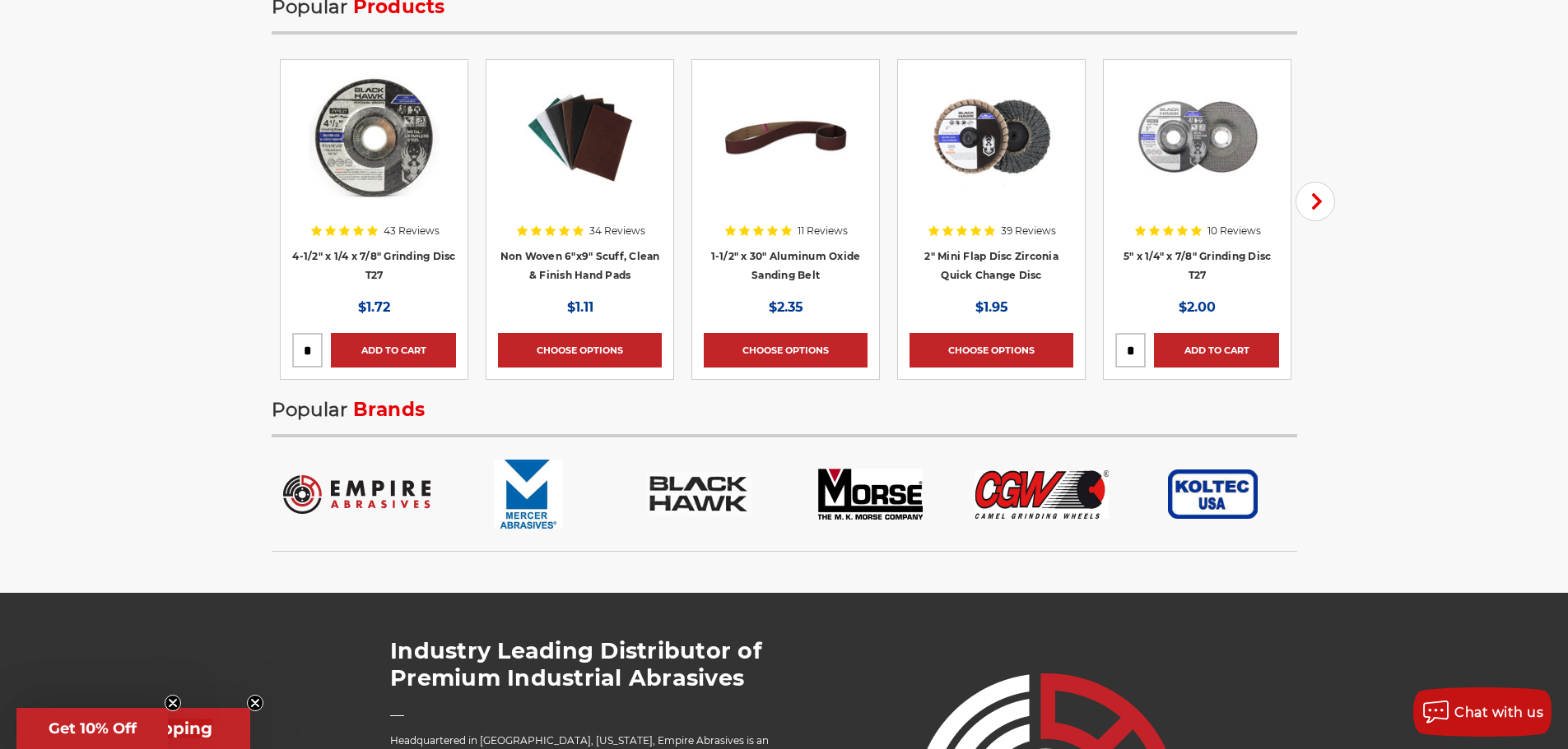
scroll to position [2715, 0]
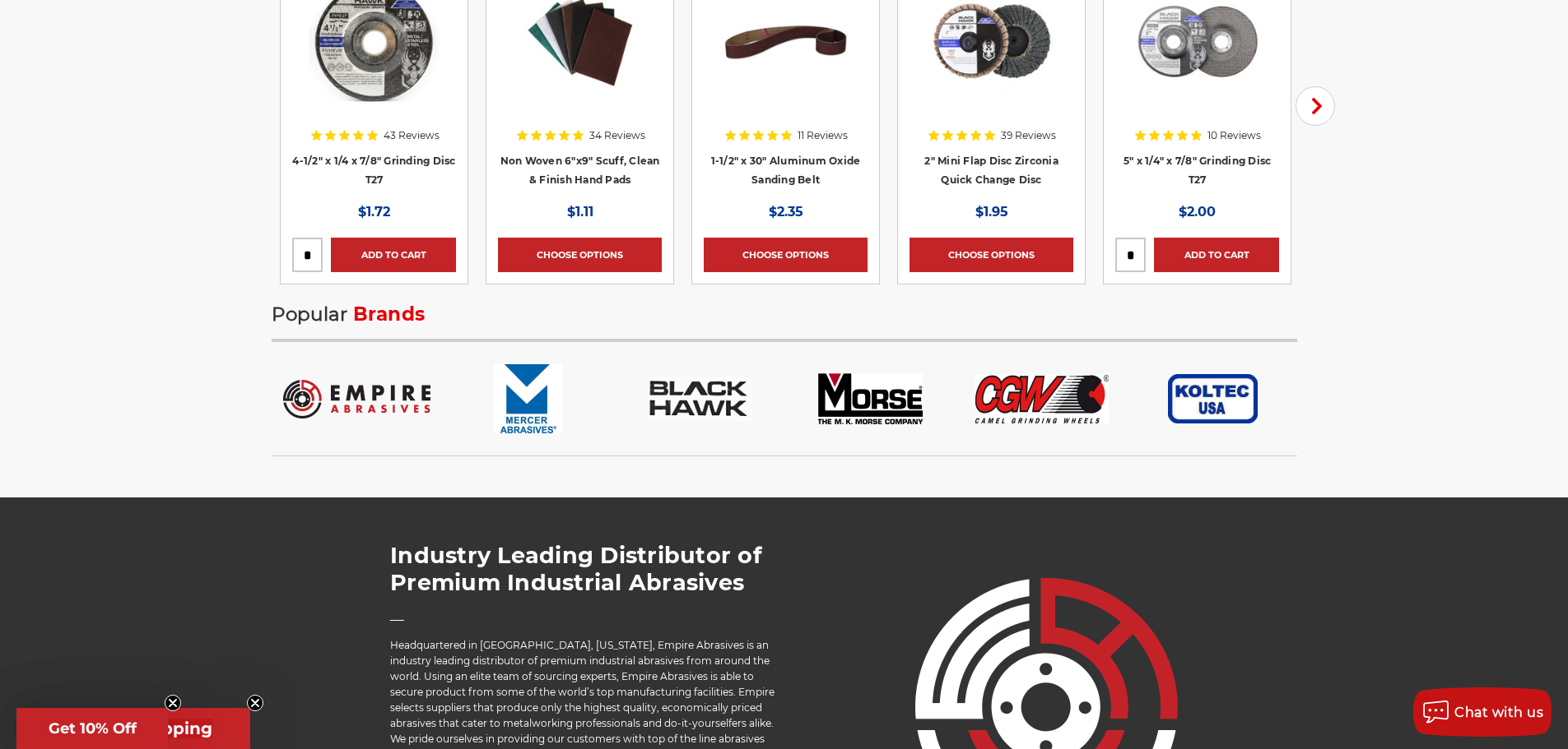
click at [1025, 388] on img at bounding box center [1042, 399] width 133 height 49
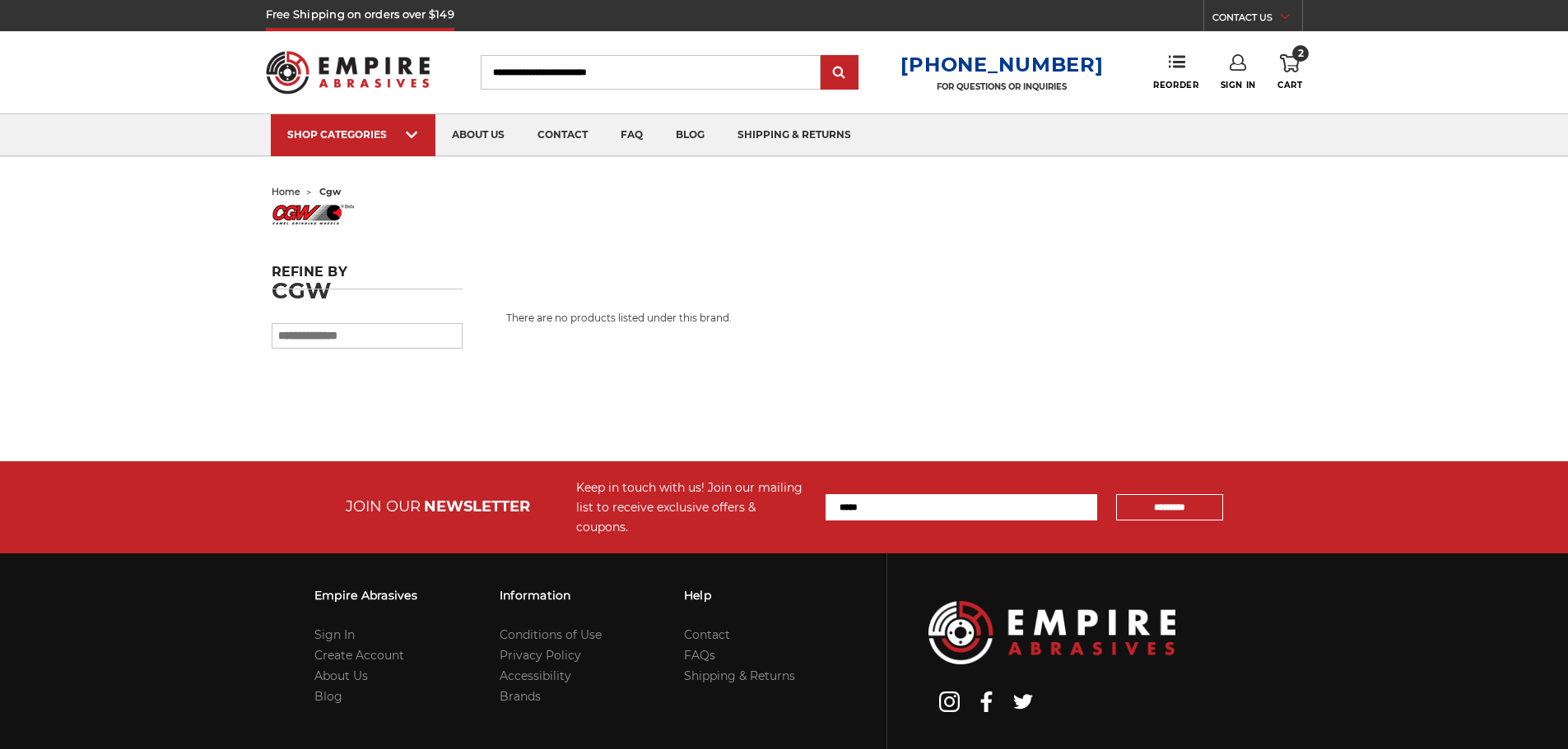
click at [1021, 400] on div "Refine by × Browse by Category, Choose Your Grit & more Hide Filters Show Filte…" at bounding box center [784, 387] width 1043 height 151
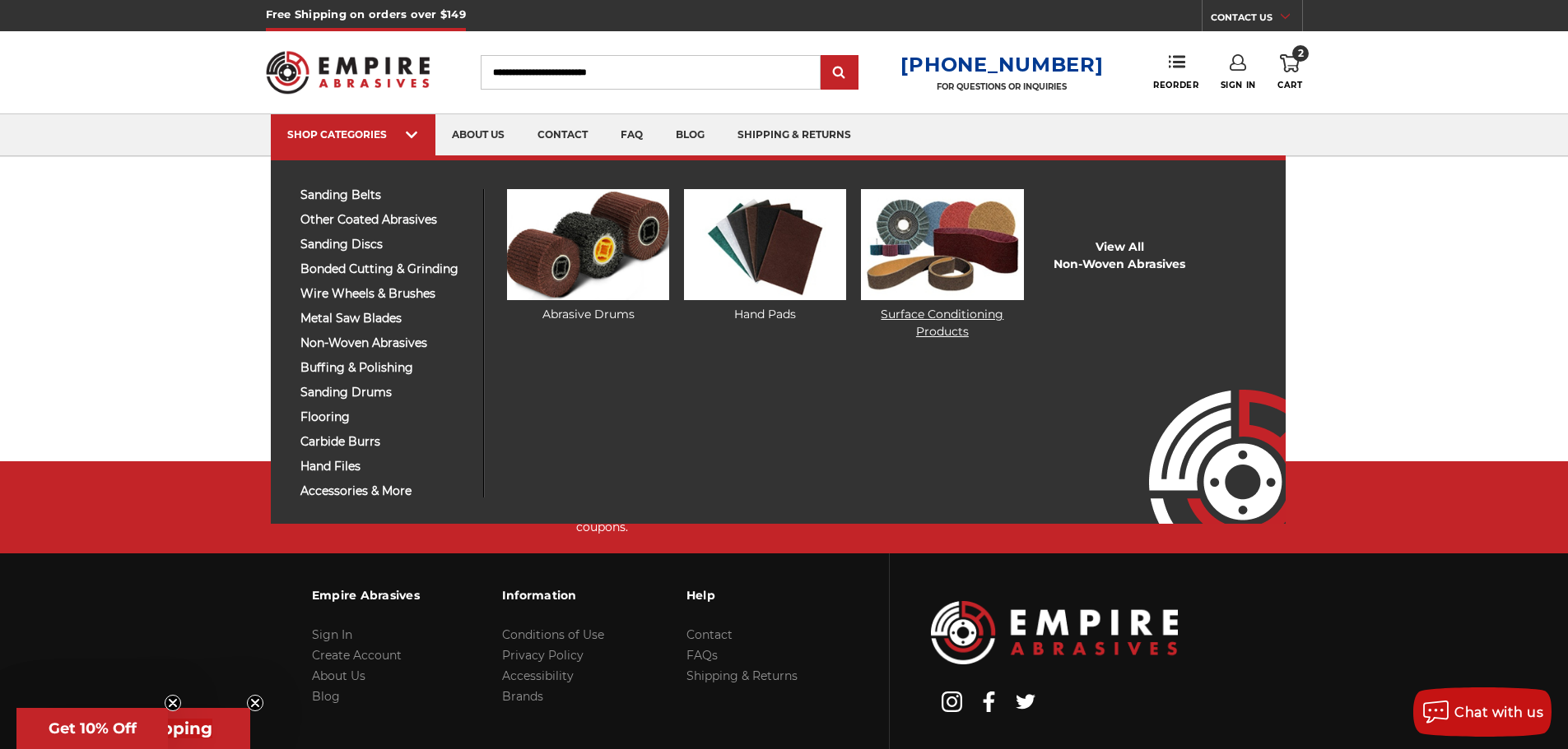
click at [962, 237] on img at bounding box center [942, 244] width 163 height 111
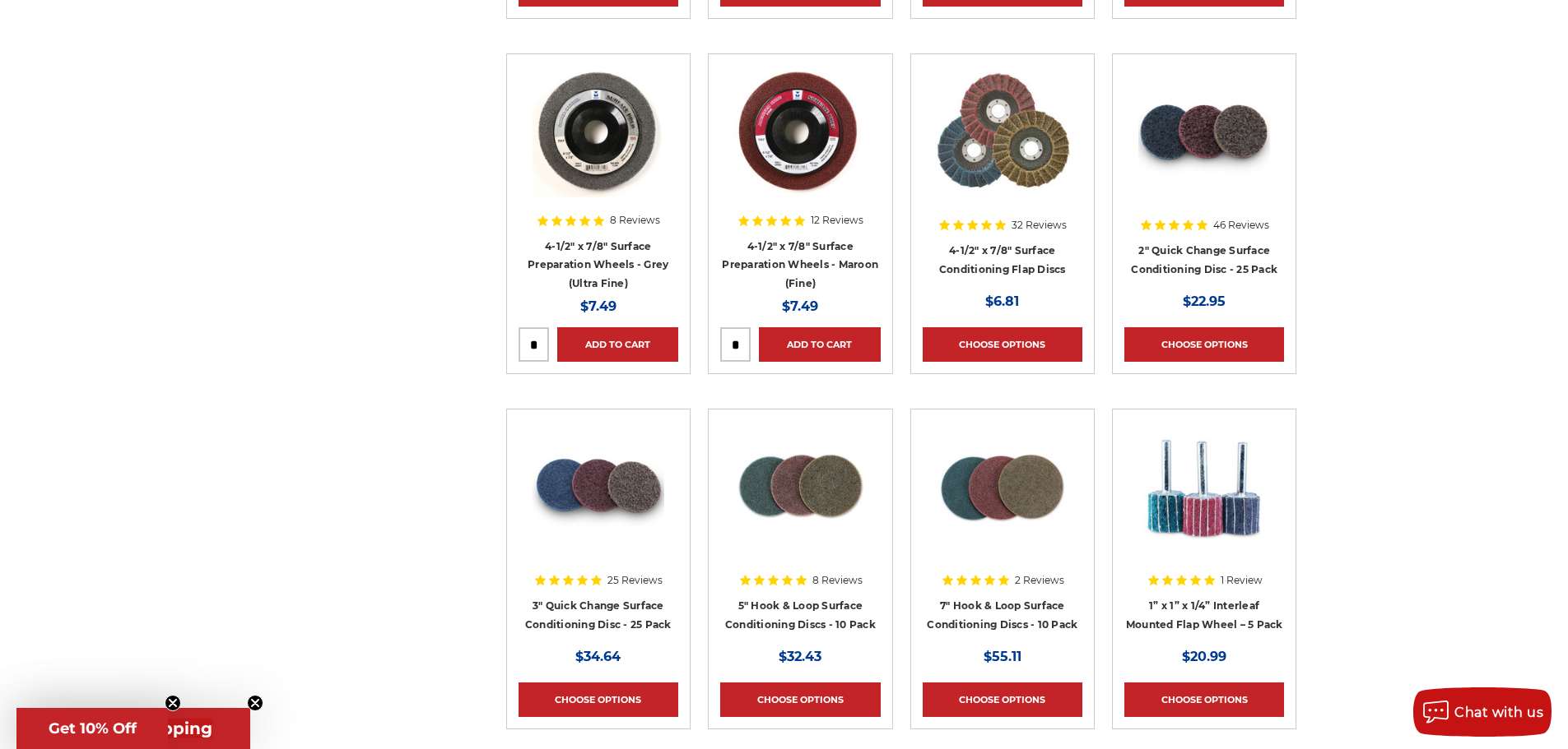
scroll to position [1398, 0]
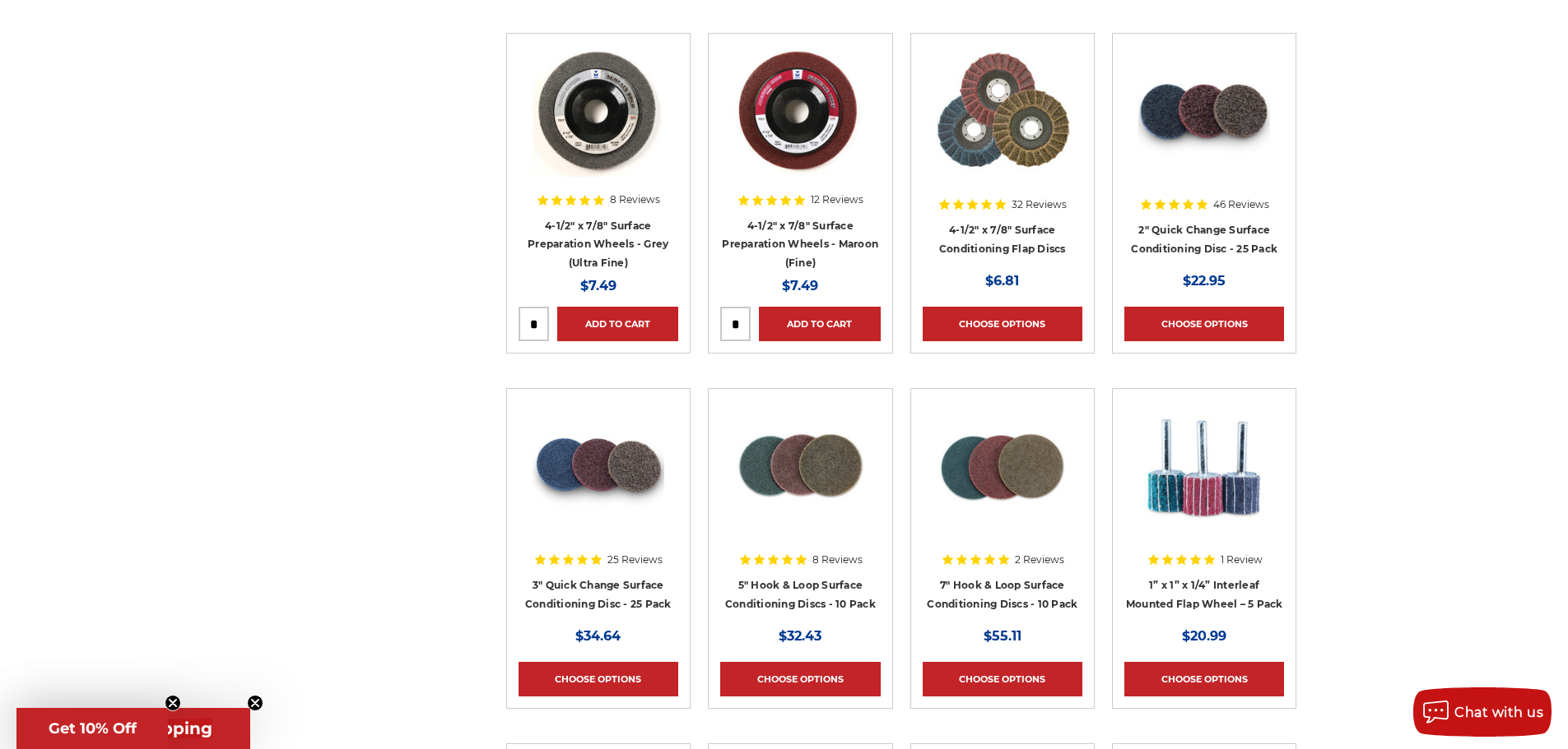
click at [612, 469] on img at bounding box center [598, 466] width 131 height 131
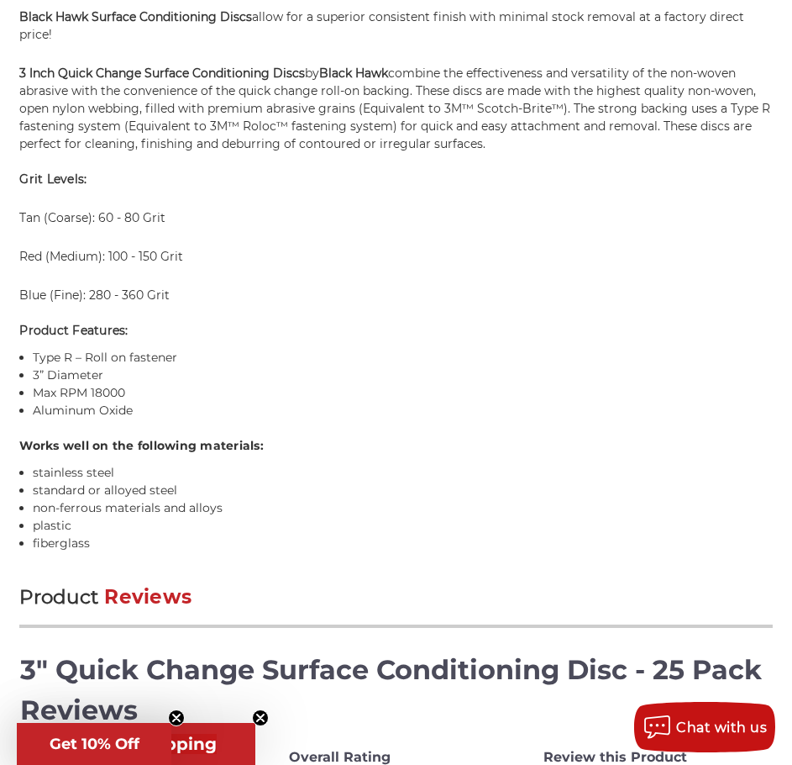
scroll to position [1344, 0]
